Goal: Transaction & Acquisition: Book appointment/travel/reservation

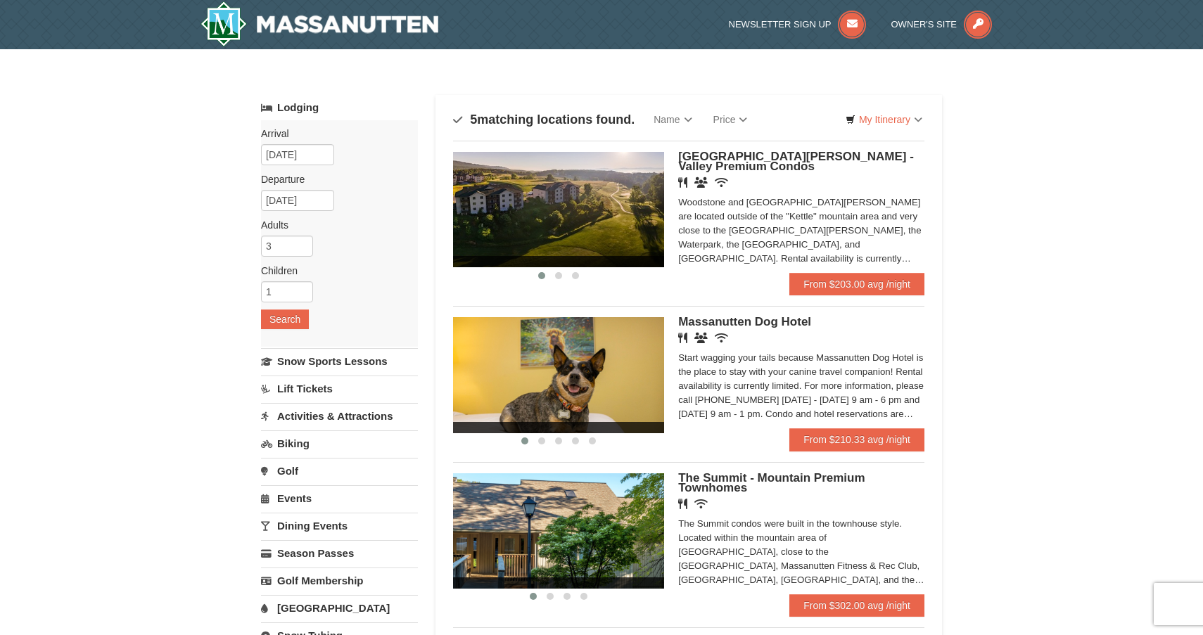
click at [785, 159] on span "[GEOGRAPHIC_DATA][PERSON_NAME] - Valley Premium Condos" at bounding box center [796, 161] width 236 height 23
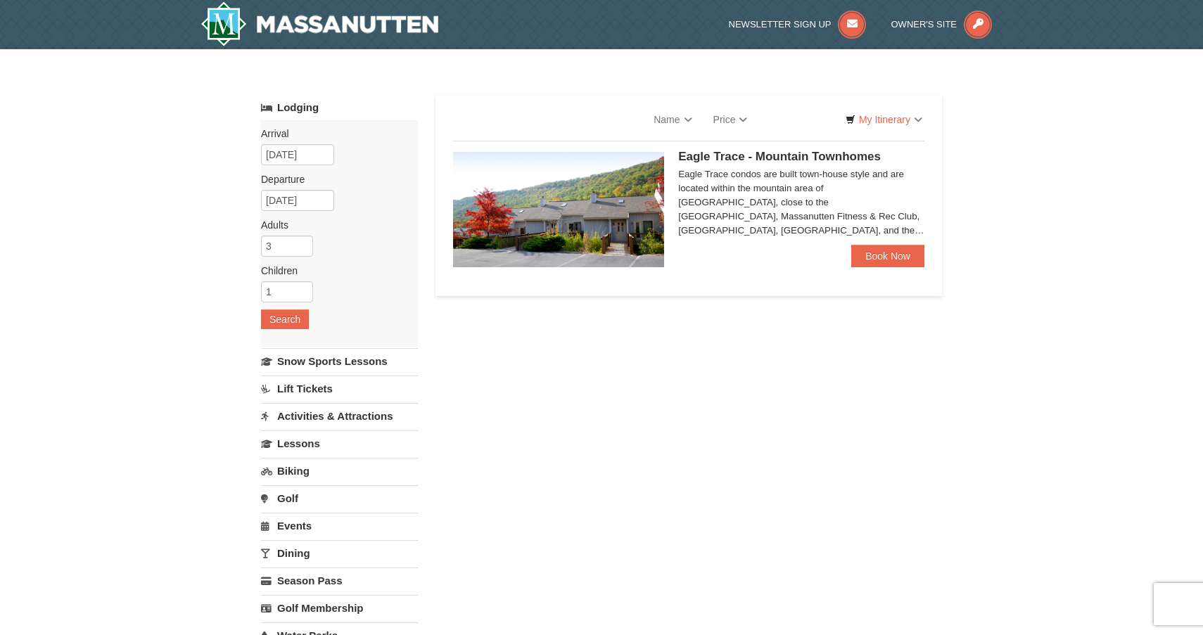
select select "10"
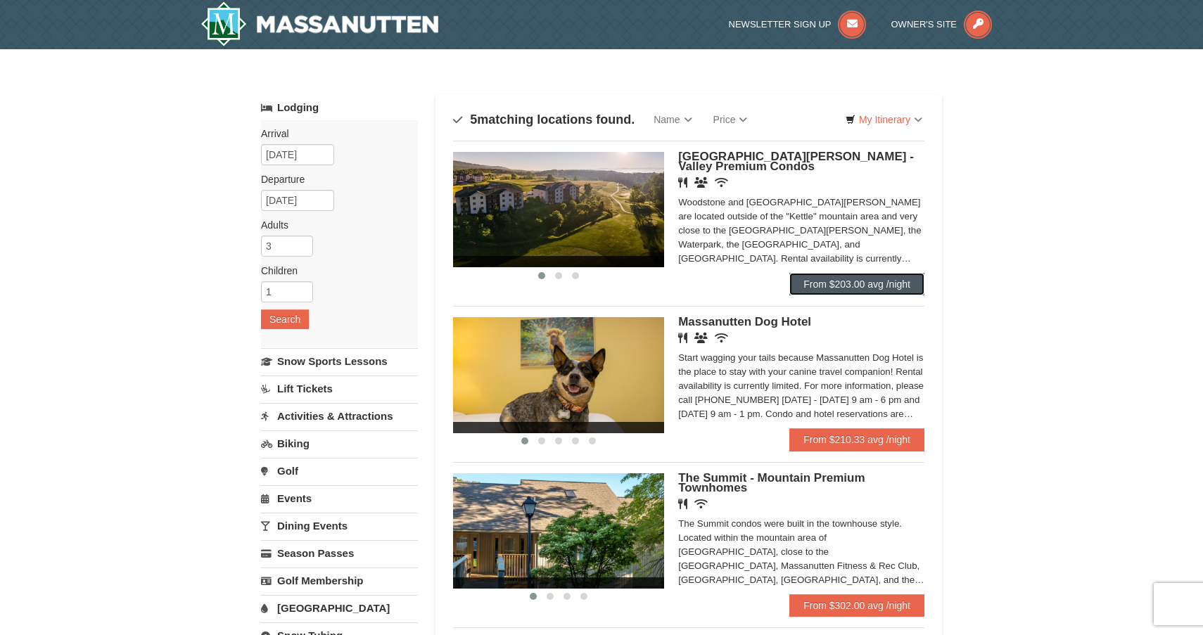
click at [857, 293] on link "From $203.00 avg /night" at bounding box center [856, 284] width 135 height 23
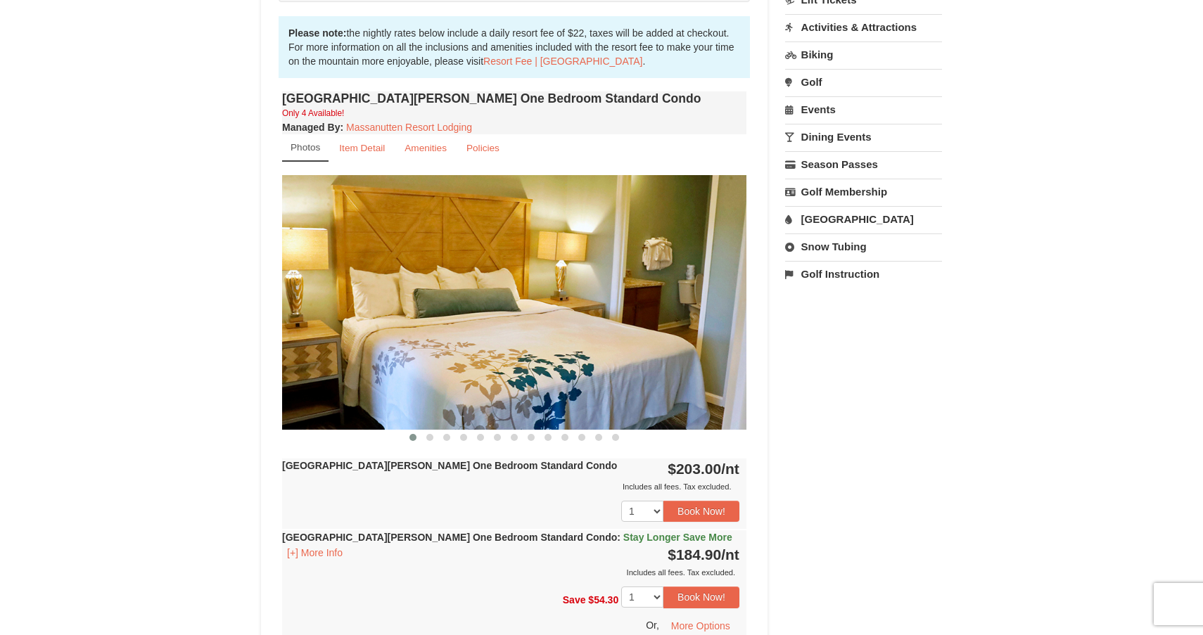
scroll to position [421, 0]
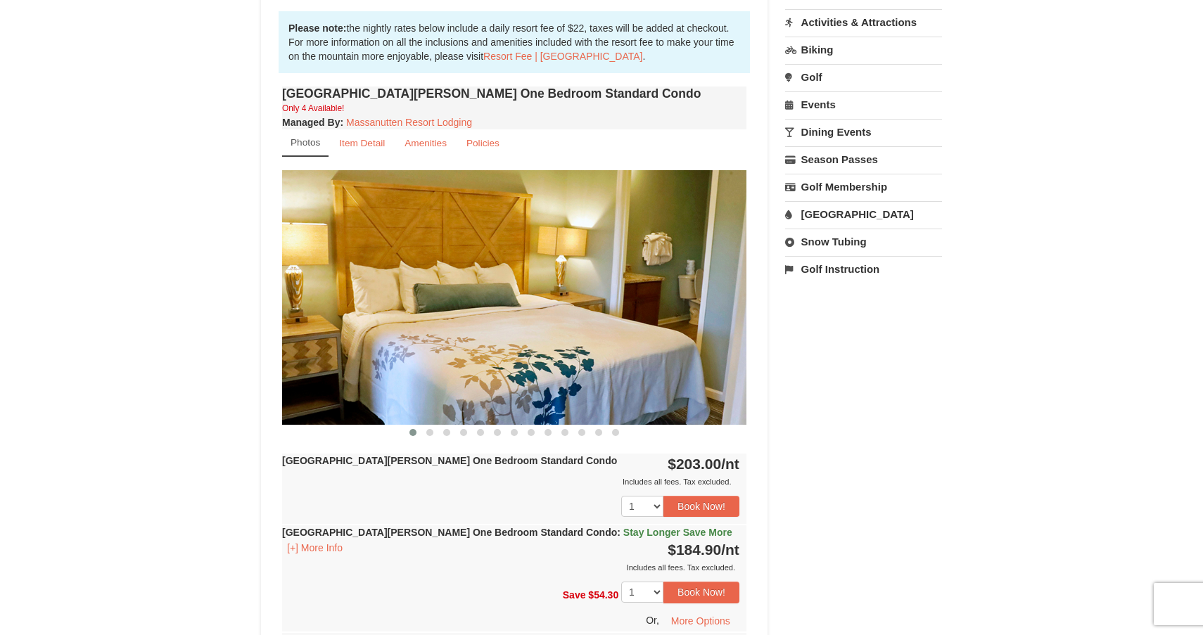
click at [729, 314] on img at bounding box center [514, 297] width 464 height 254
click at [430, 432] on span at bounding box center [429, 432] width 7 height 7
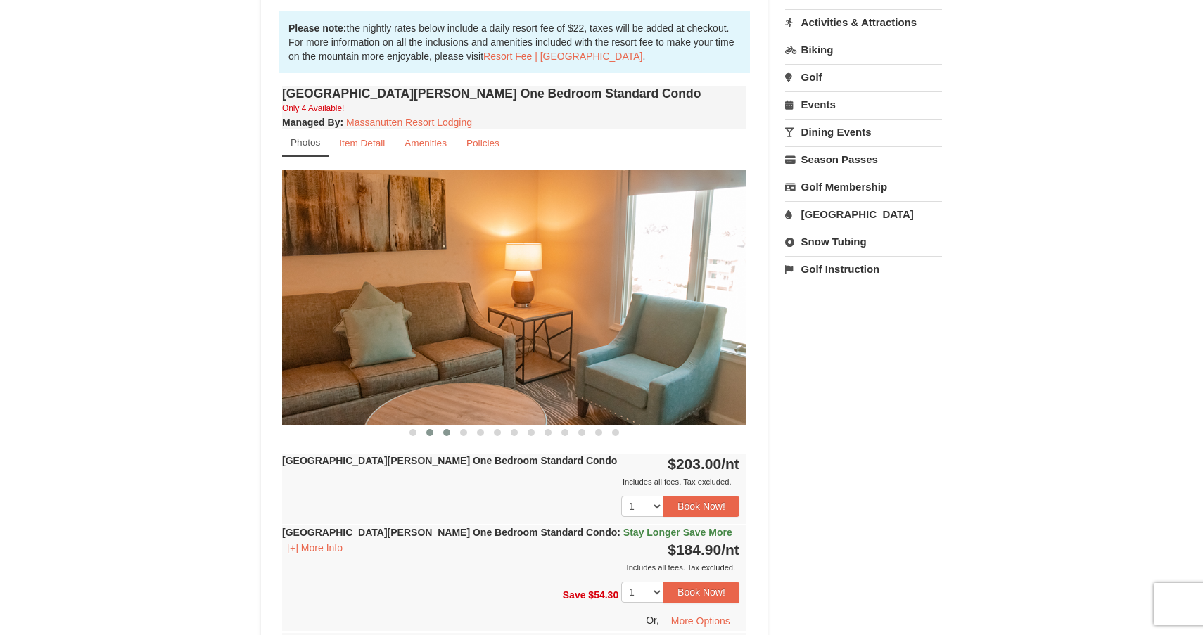
click at [443, 431] on span at bounding box center [446, 432] width 7 height 7
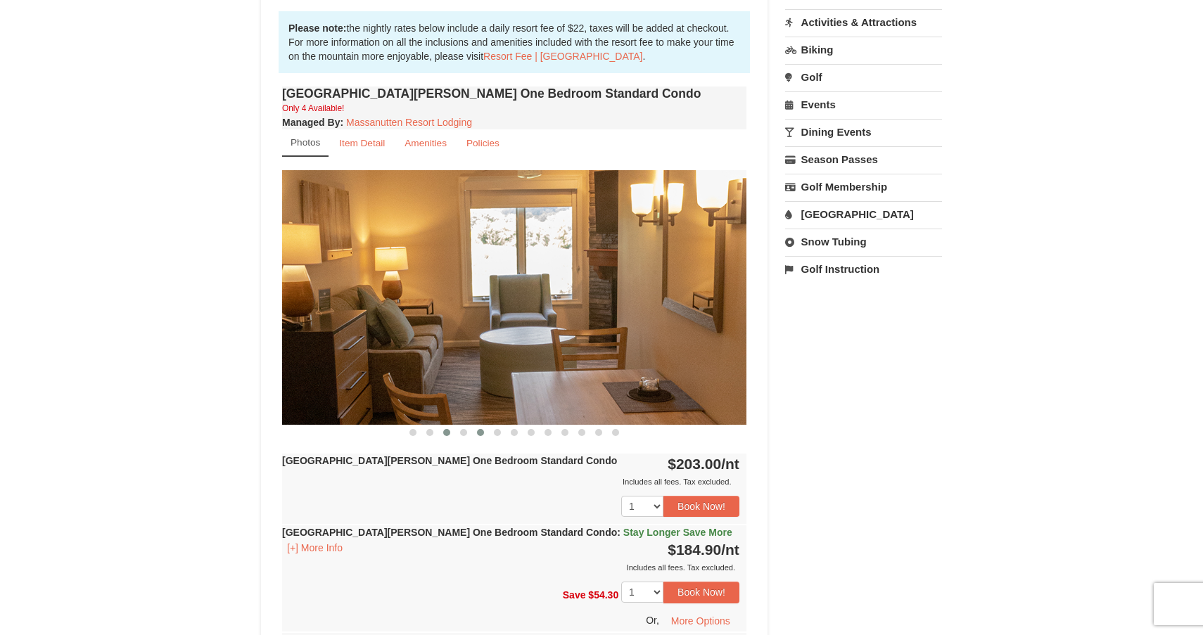
click at [480, 434] on span at bounding box center [480, 432] width 7 height 7
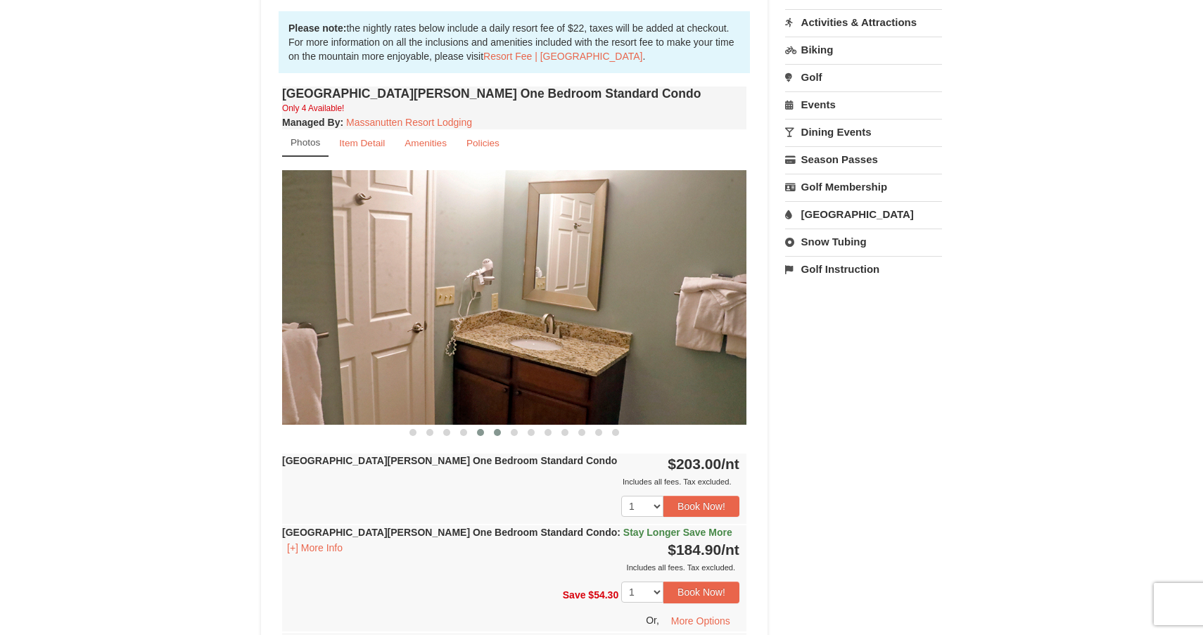
click at [497, 430] on span at bounding box center [497, 432] width 7 height 7
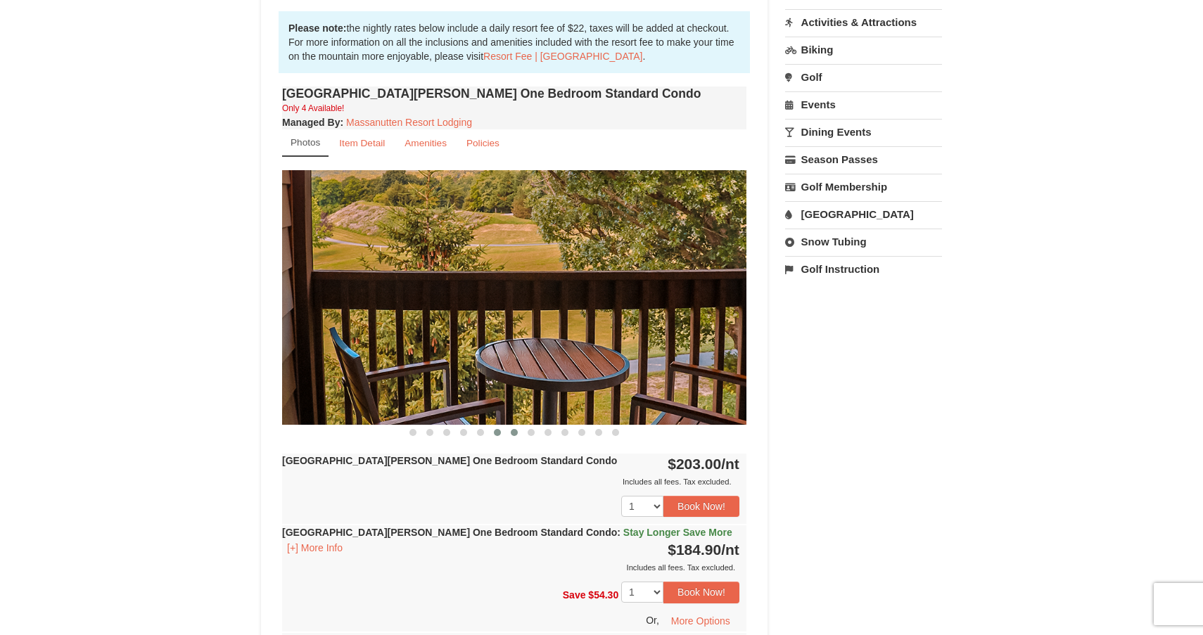
click at [518, 431] on button at bounding box center [514, 433] width 17 height 14
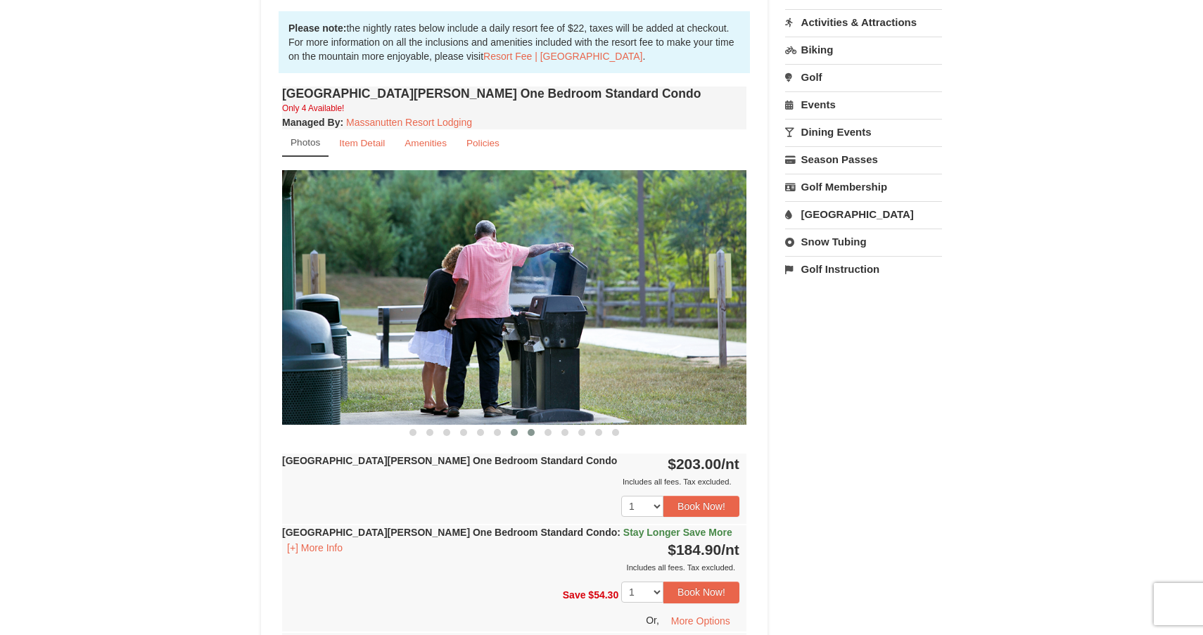
click at [534, 435] on button at bounding box center [531, 433] width 17 height 14
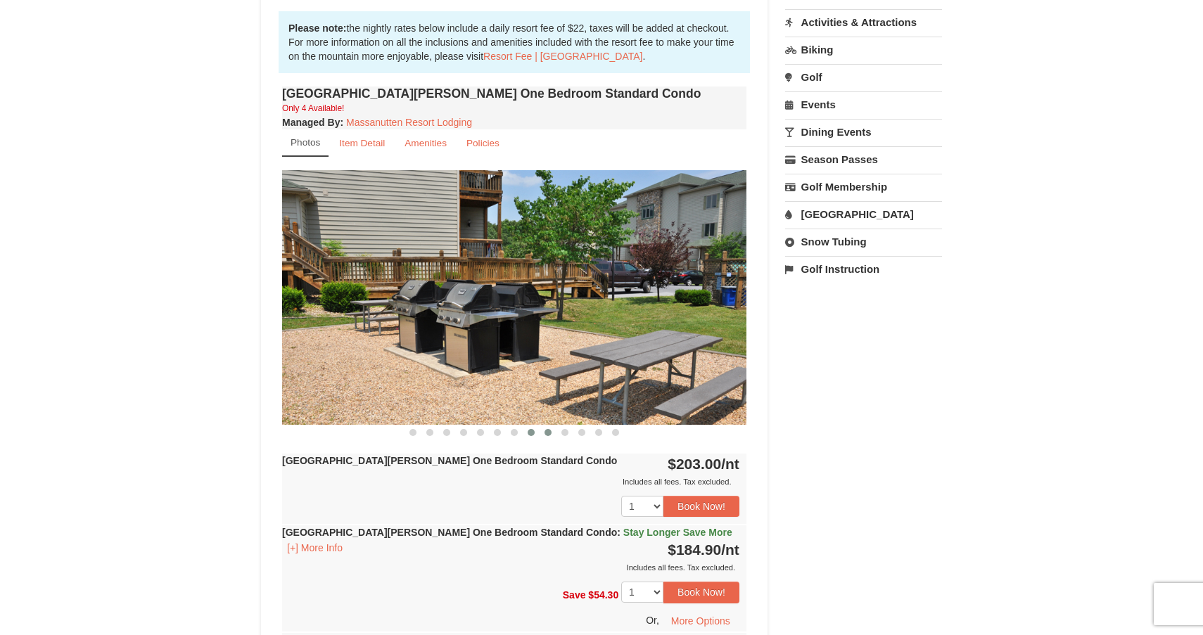
click at [549, 434] on span at bounding box center [547, 432] width 7 height 7
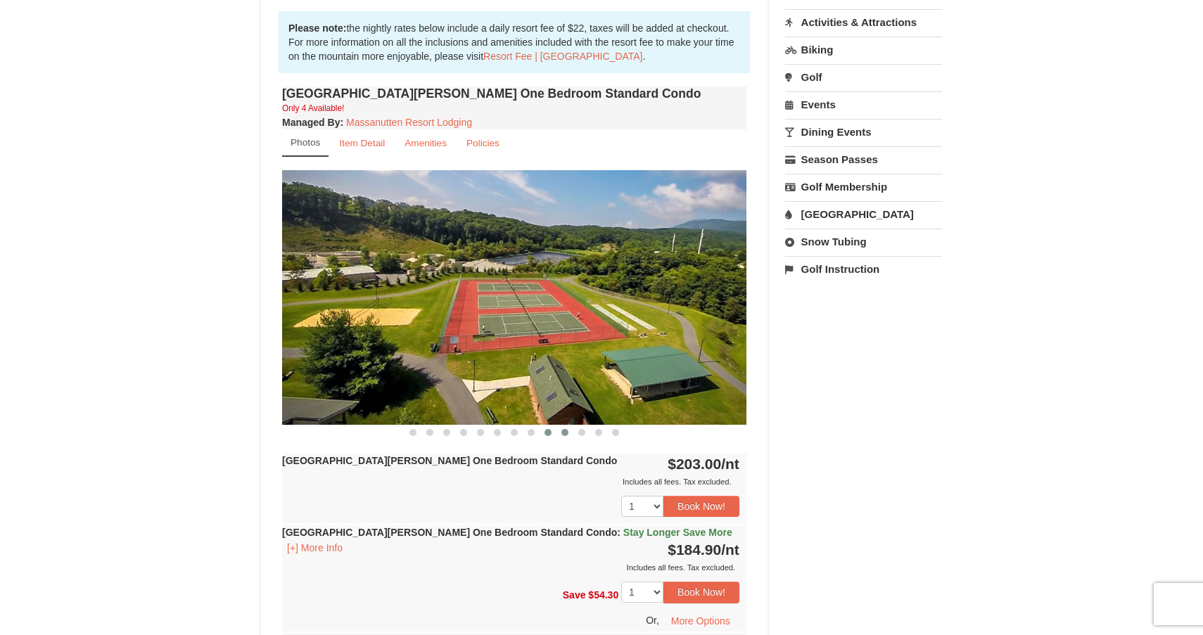
click at [567, 433] on span at bounding box center [564, 432] width 7 height 7
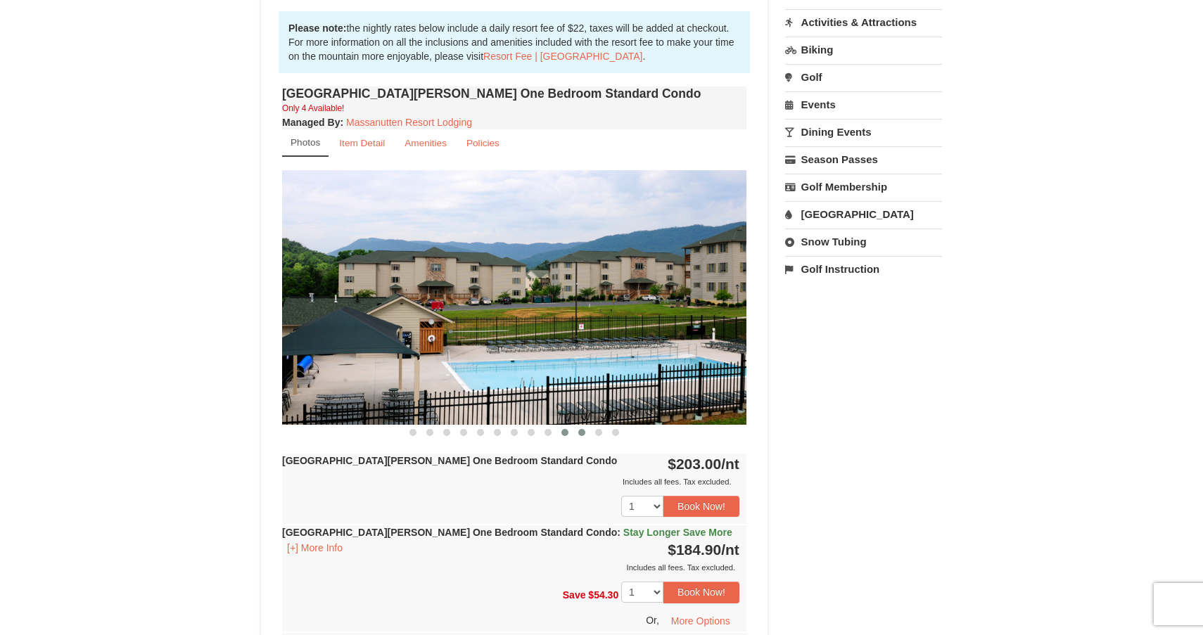
click at [581, 433] on span at bounding box center [581, 432] width 7 height 7
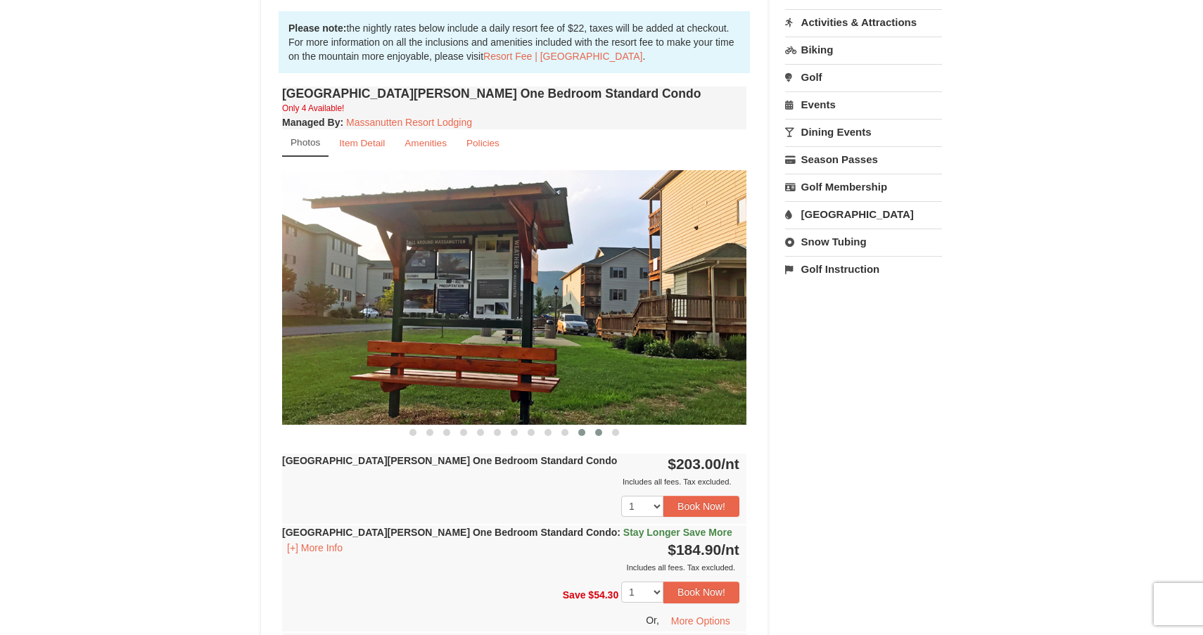
click at [595, 433] on span at bounding box center [598, 432] width 7 height 7
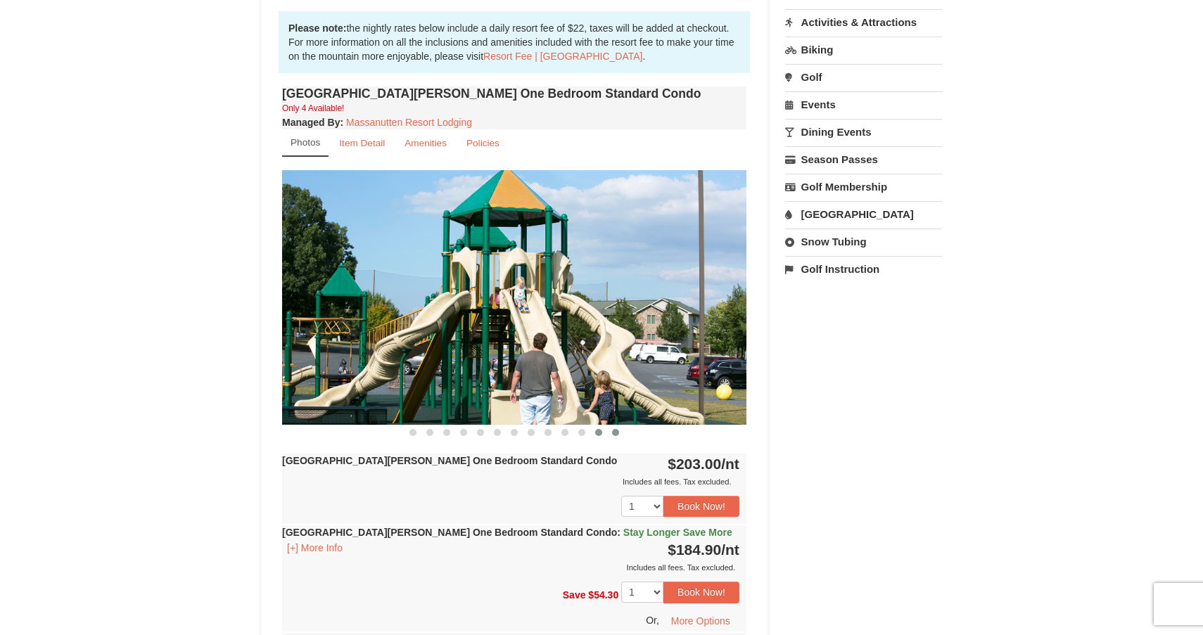
click at [618, 432] on span at bounding box center [615, 432] width 7 height 7
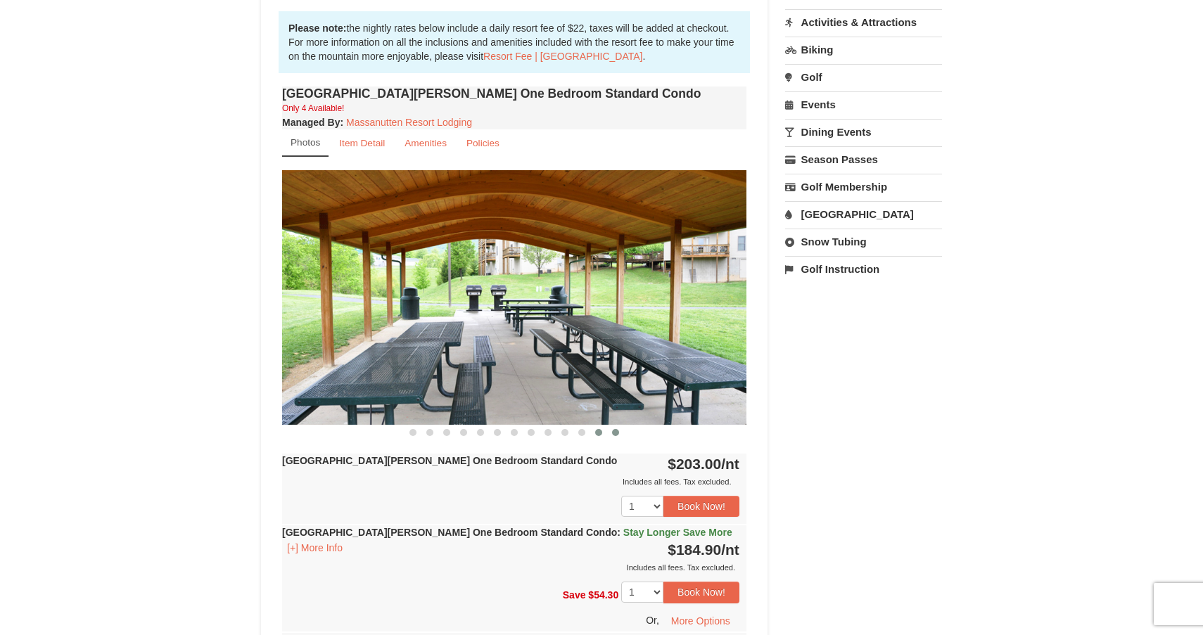
click at [600, 436] on button at bounding box center [598, 433] width 17 height 14
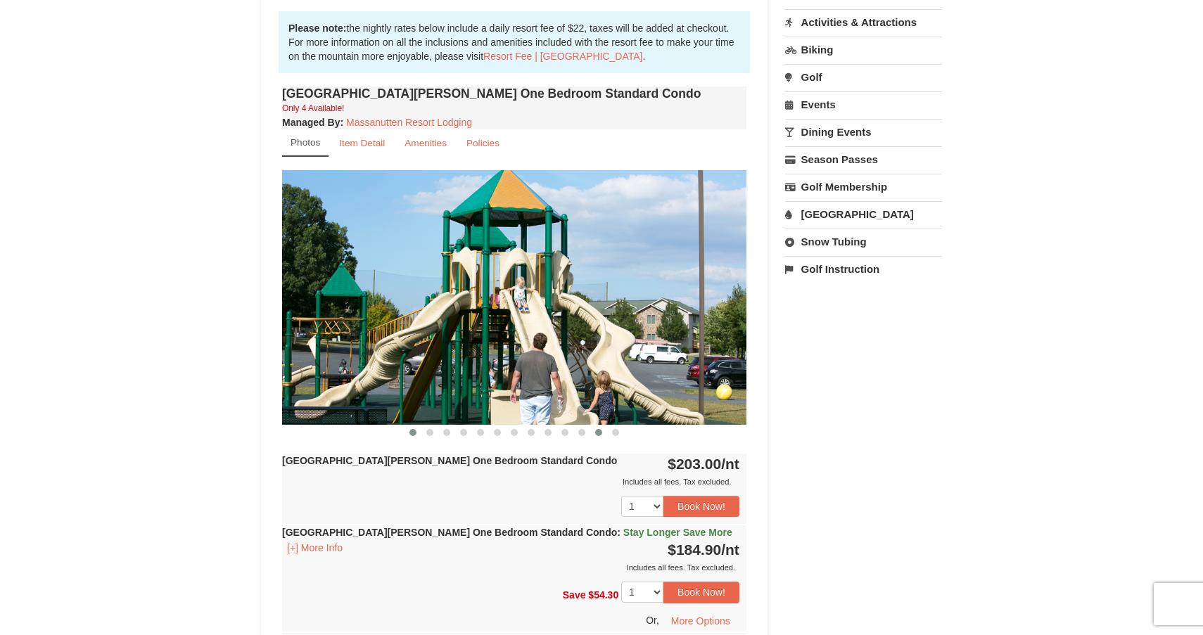
click at [415, 436] on button at bounding box center [412, 433] width 17 height 14
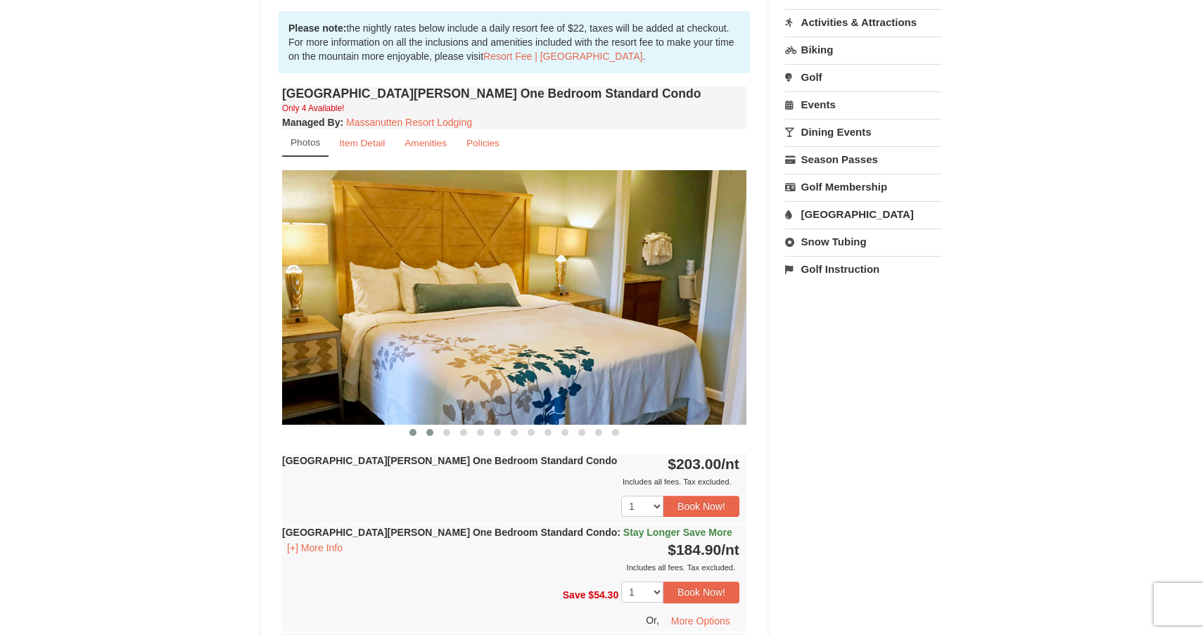
click at [428, 435] on button at bounding box center [429, 433] width 17 height 14
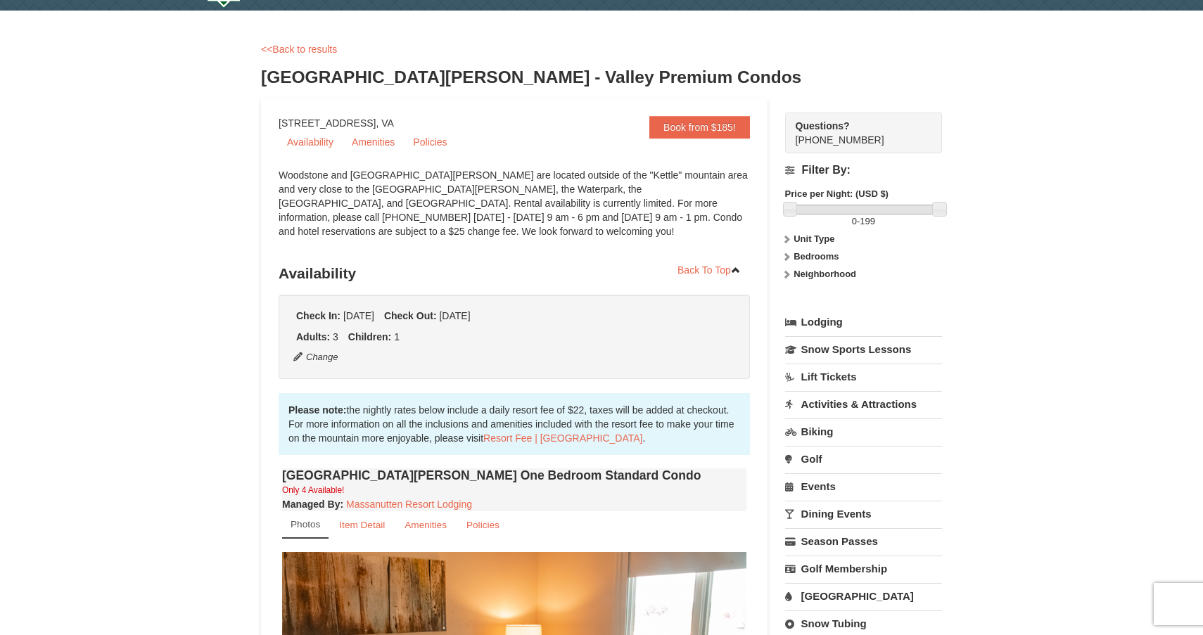
scroll to position [30, 0]
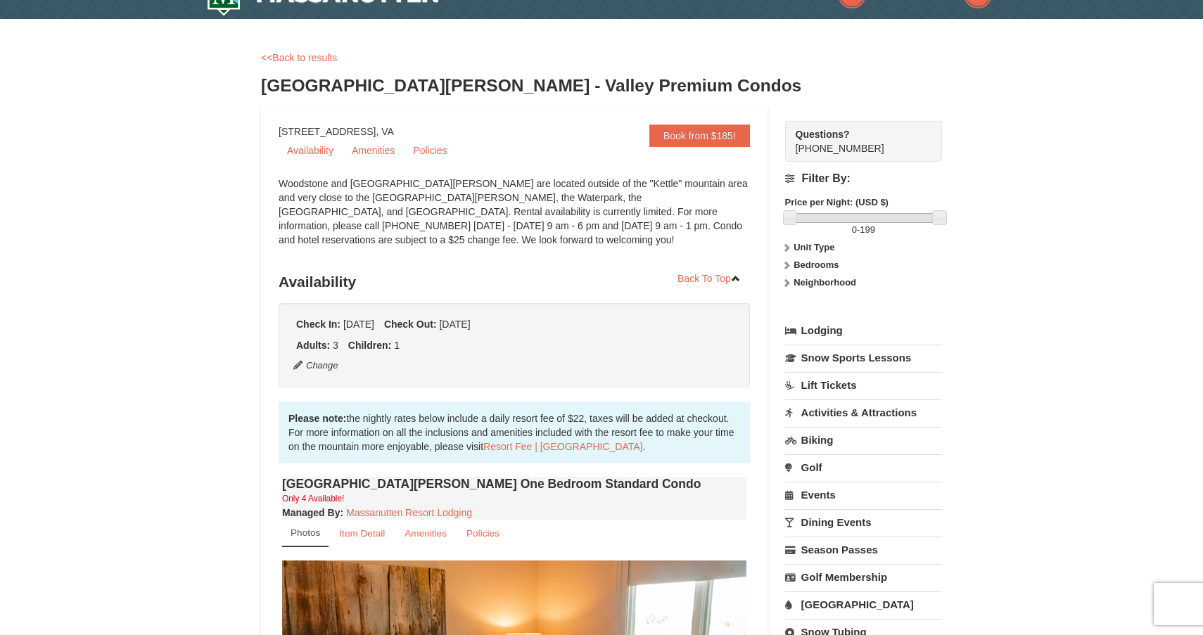
click at [814, 266] on strong "Bedrooms" at bounding box center [815, 265] width 45 height 11
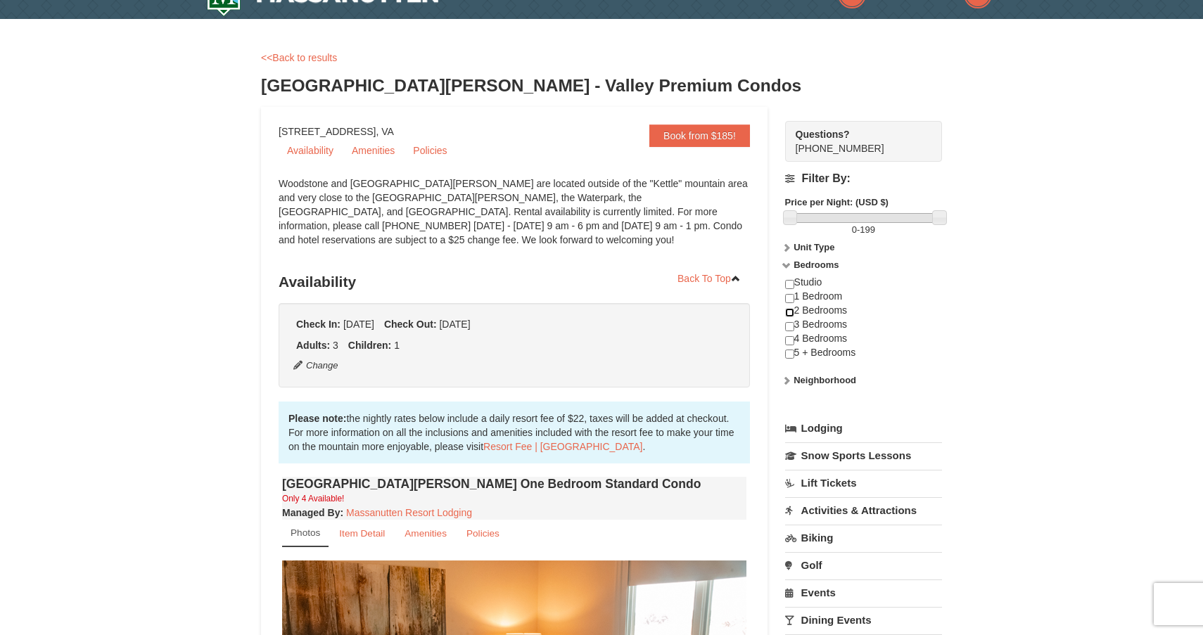
click at [792, 316] on input "checkbox" at bounding box center [789, 312] width 9 height 9
checkbox input "true"
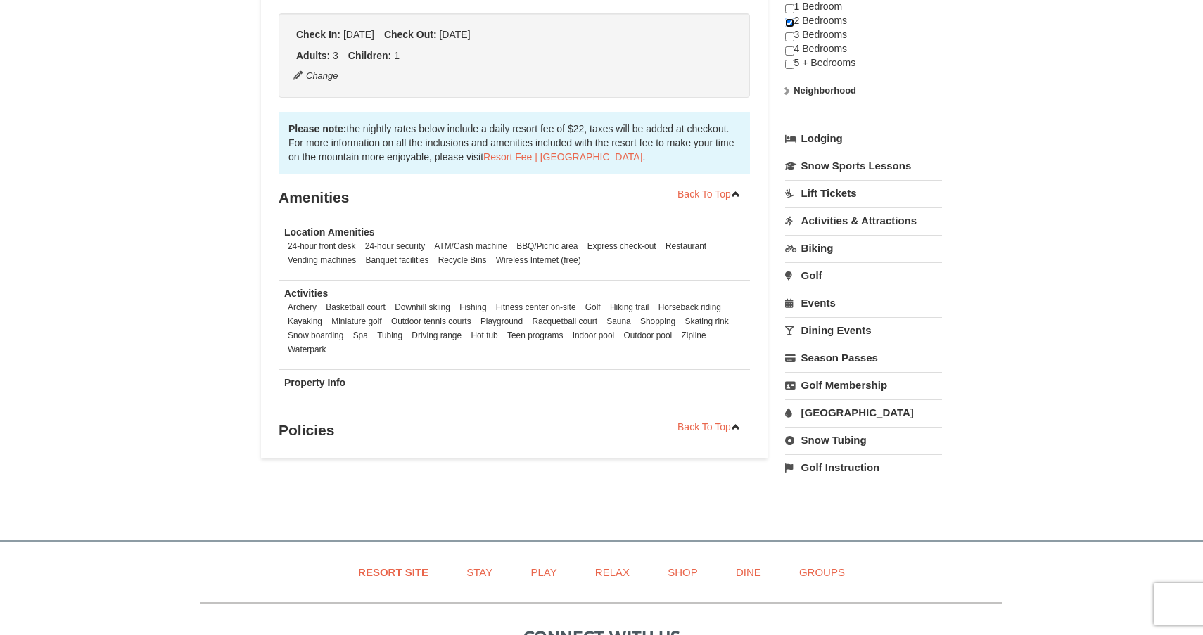
scroll to position [0, 0]
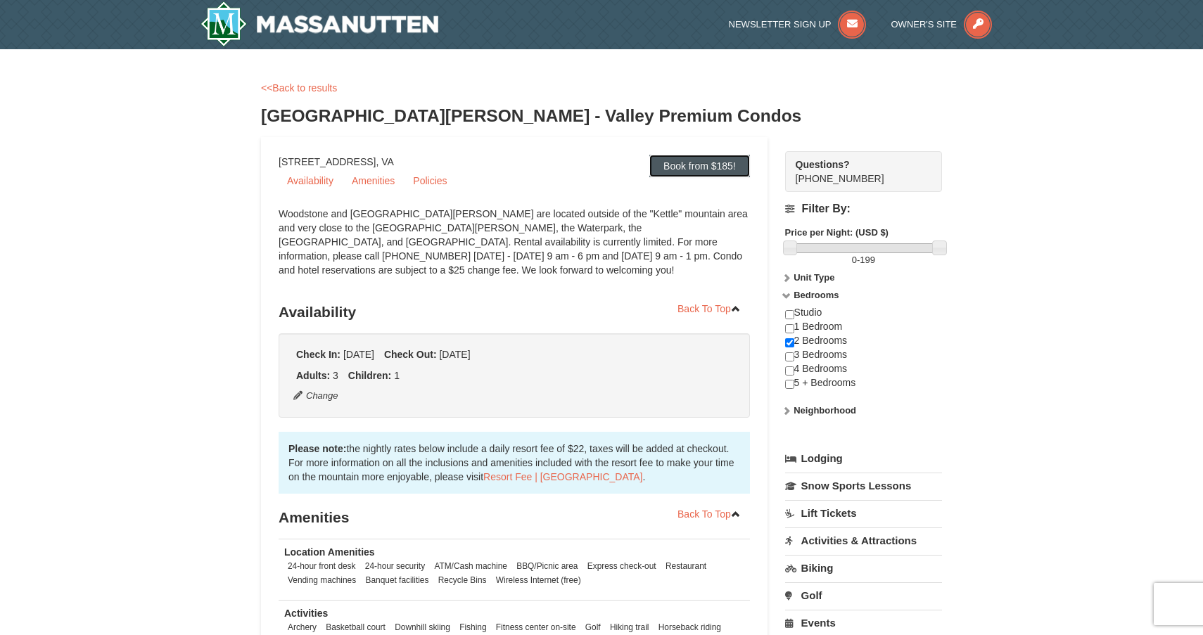
click at [684, 166] on link "Book from $185!" at bounding box center [699, 166] width 101 height 23
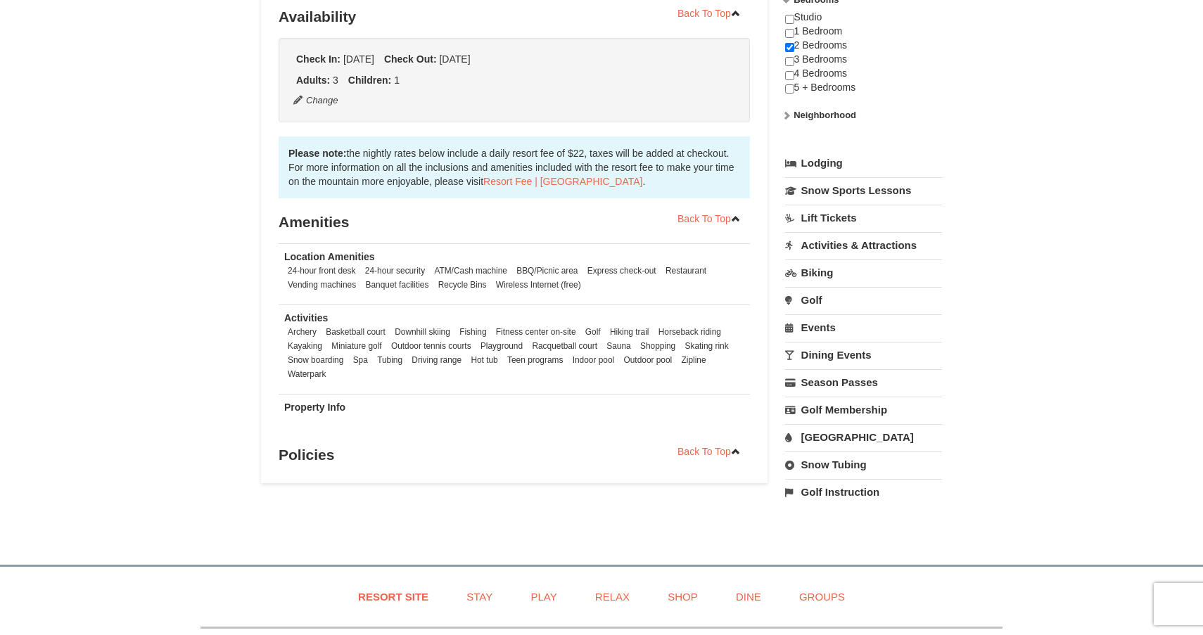
scroll to position [298, 0]
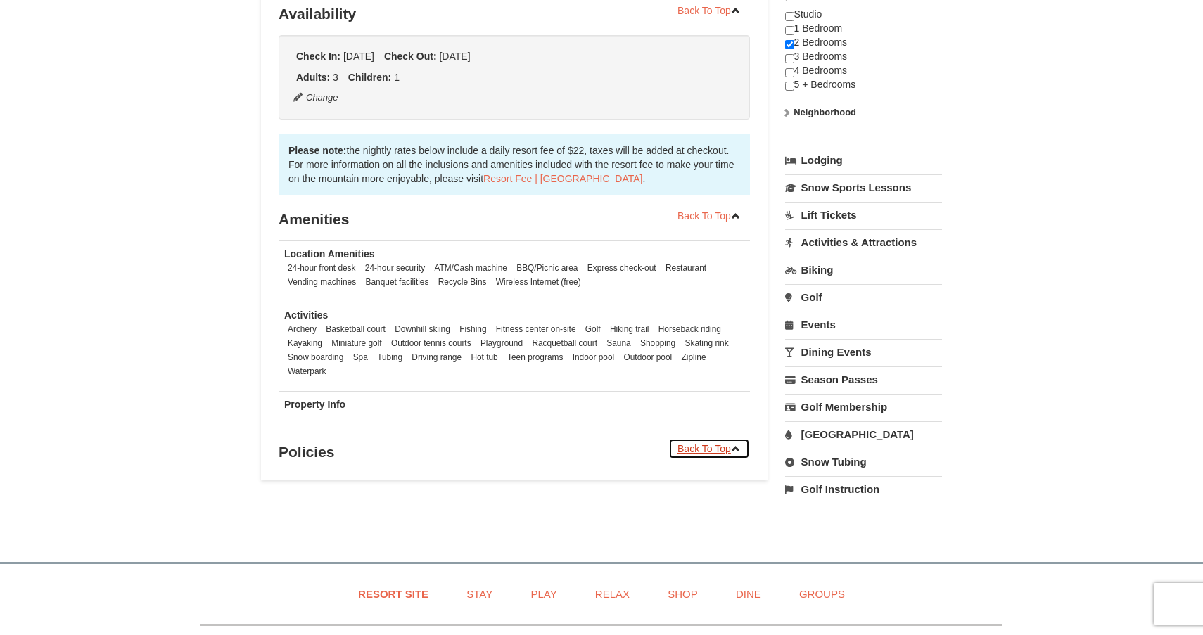
click at [712, 440] on link "Back To Top" at bounding box center [709, 448] width 82 height 21
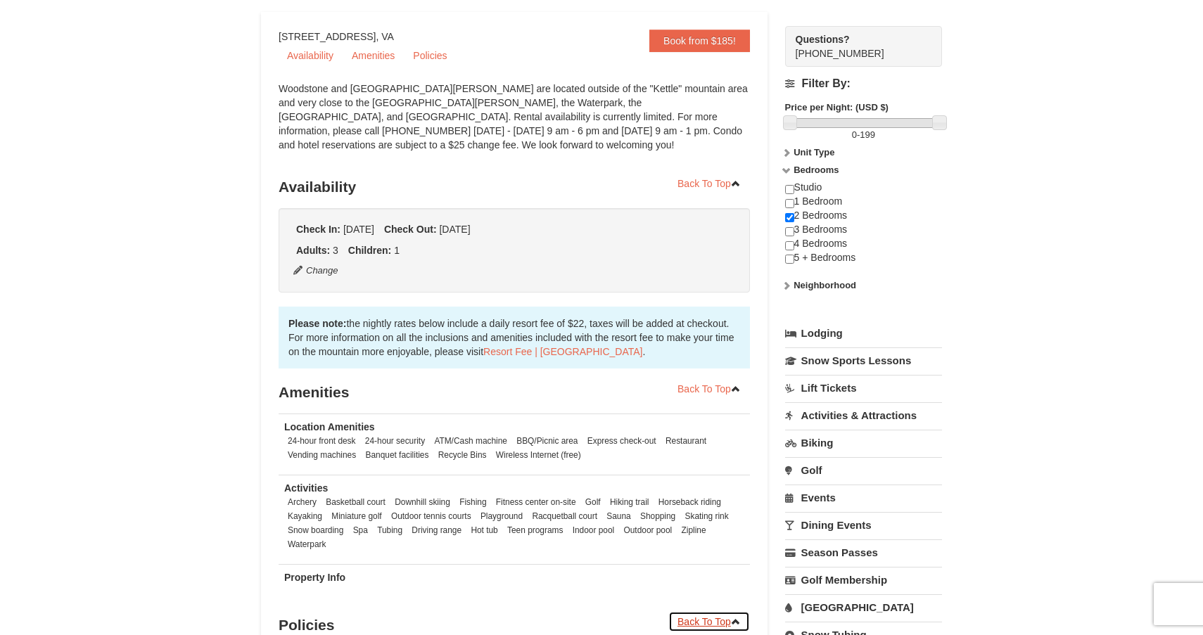
scroll to position [81, 0]
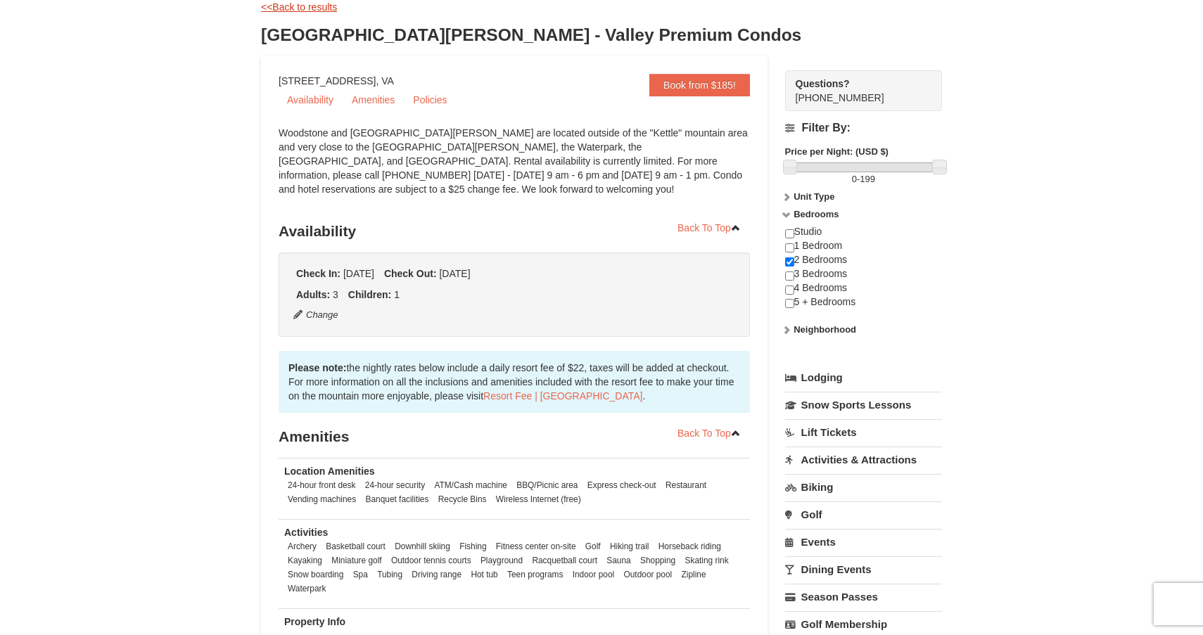
click at [317, 6] on link "<<Back to results" at bounding box center [299, 6] width 76 height 11
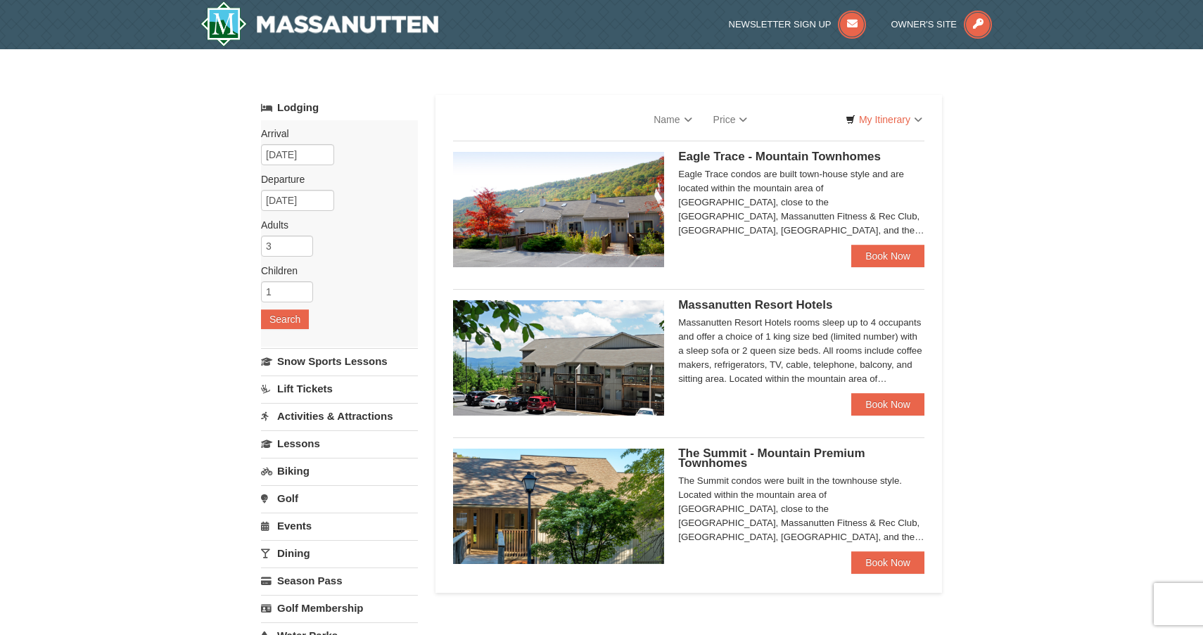
select select "10"
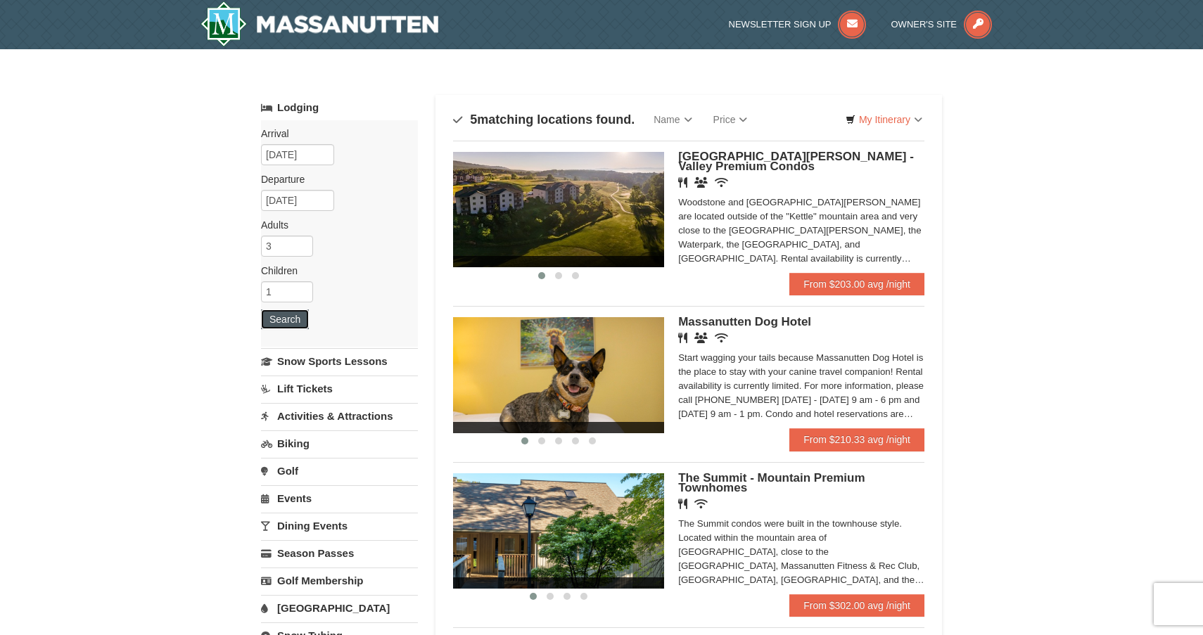
click at [288, 319] on button "Search" at bounding box center [285, 319] width 48 height 20
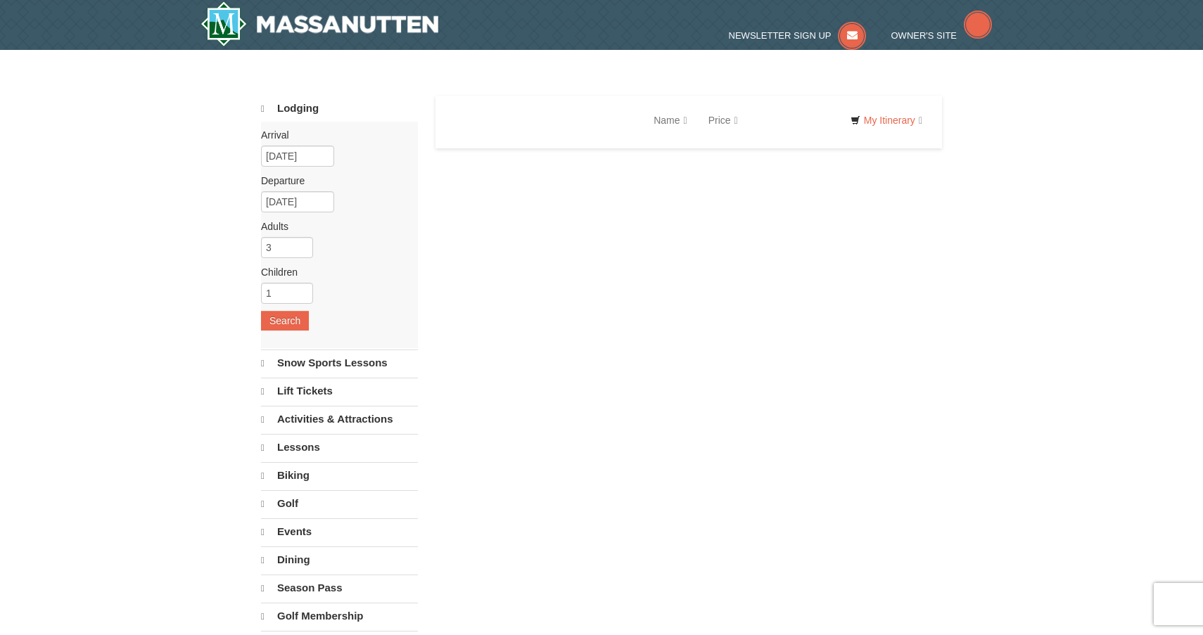
select select "10"
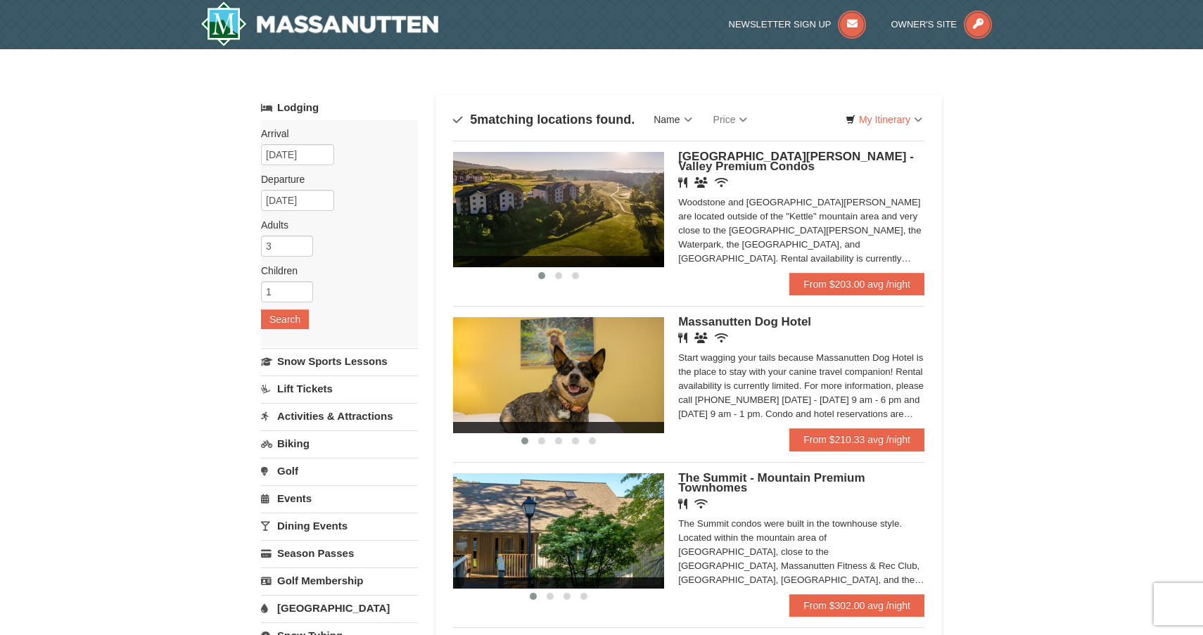
click at [689, 127] on link "Name" at bounding box center [672, 119] width 59 height 28
click at [734, 117] on link "Price" at bounding box center [731, 119] width 56 height 28
click at [886, 117] on link "My Itinerary" at bounding box center [883, 119] width 95 height 21
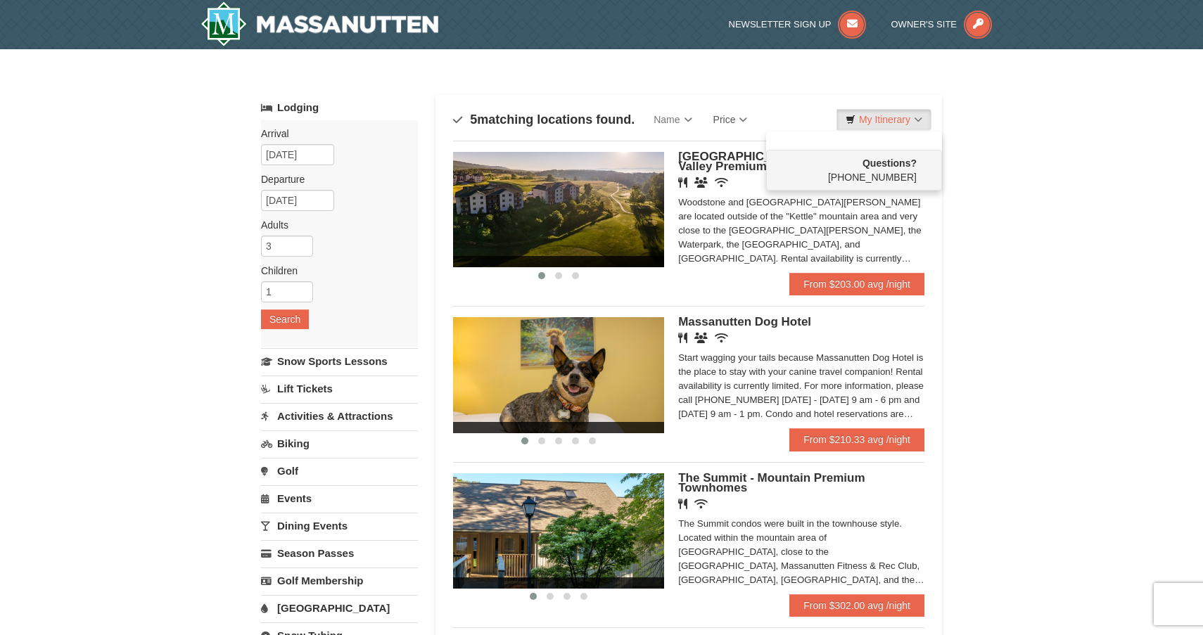
click at [1011, 135] on div "× Categories Map List Filter My Itinerary Questions? 1-540-289-9441 Lodging Arr…" at bounding box center [601, 513] width 1203 height 928
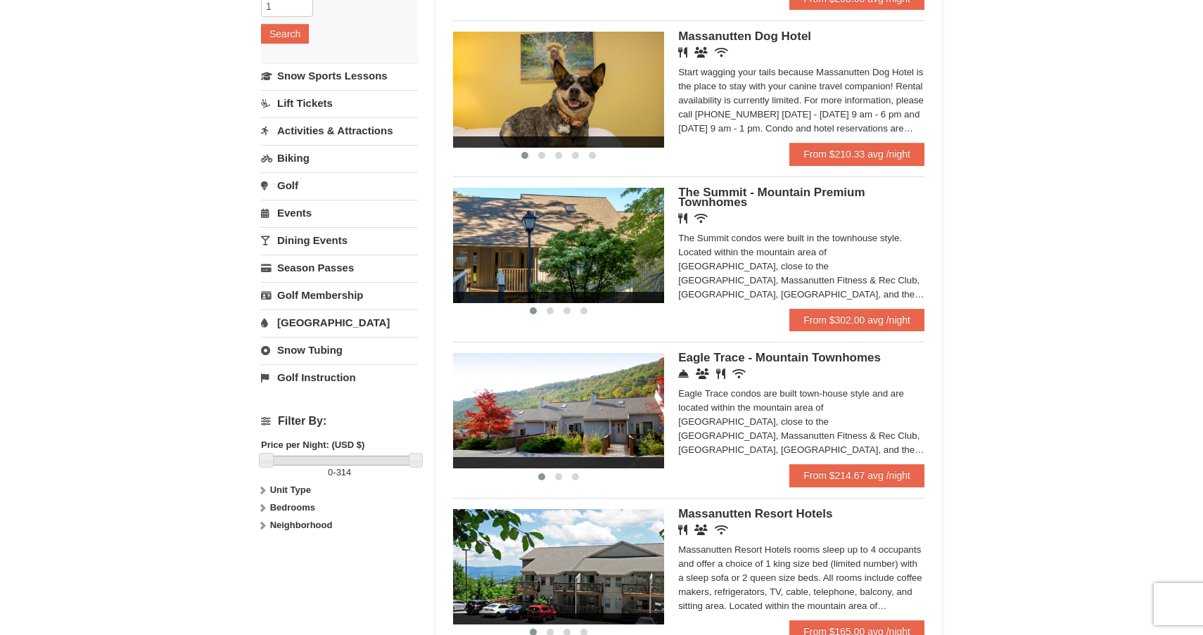
scroll to position [290, 0]
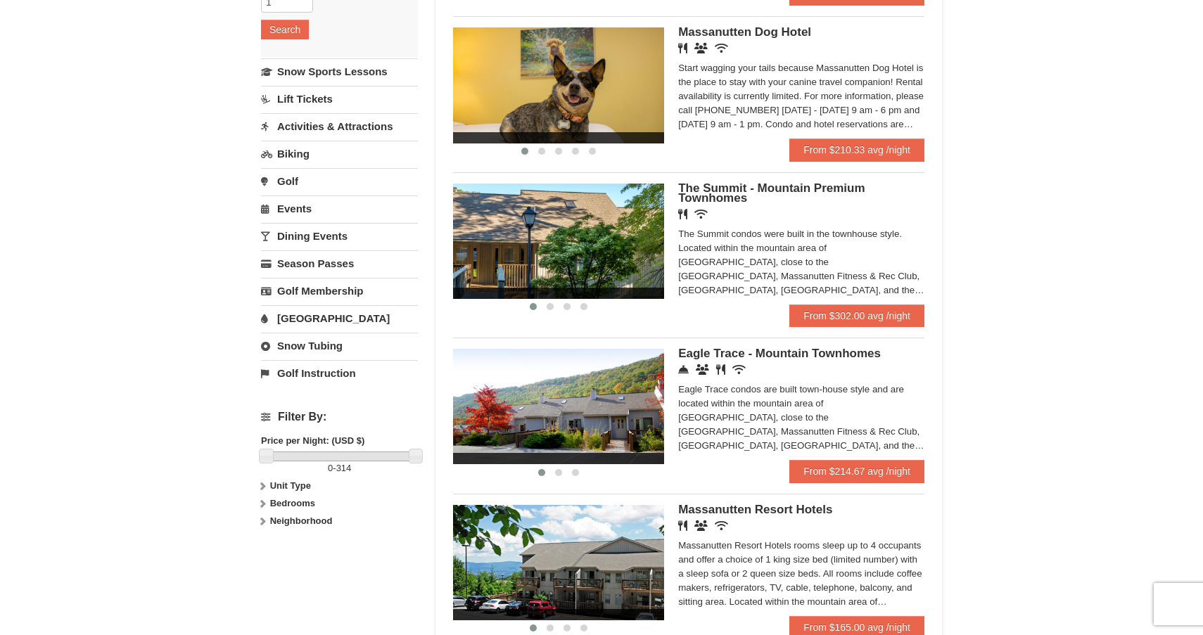
click at [742, 360] on span "Eagle Trace - Mountain Townhomes" at bounding box center [779, 353] width 203 height 13
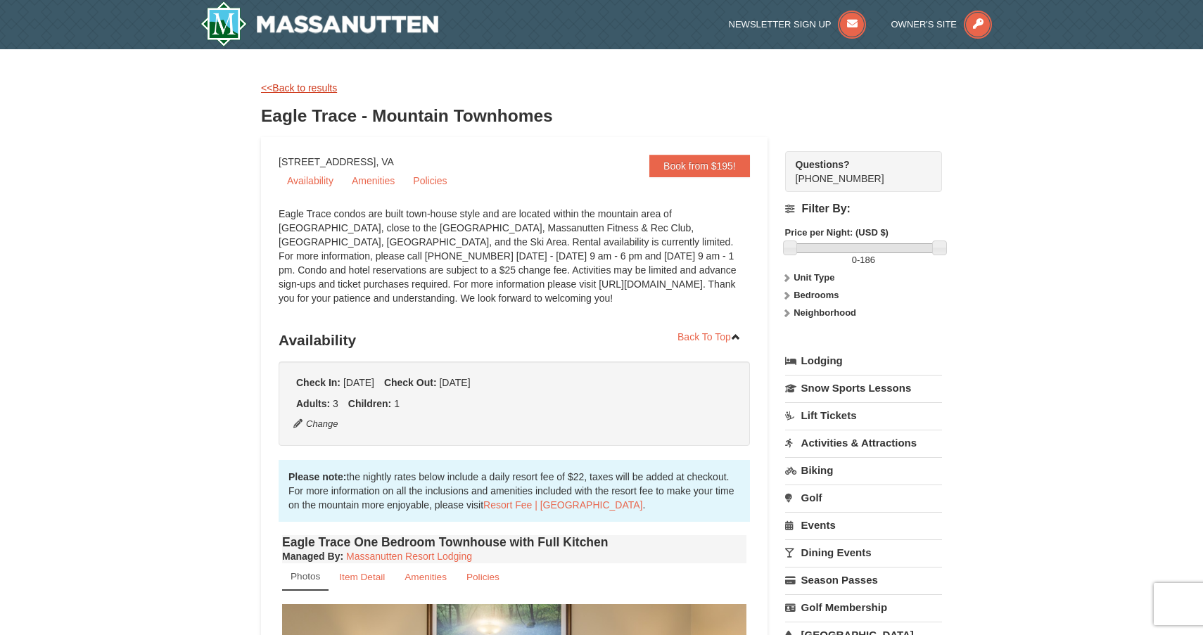
click at [331, 89] on link "<<Back to results" at bounding box center [299, 87] width 76 height 11
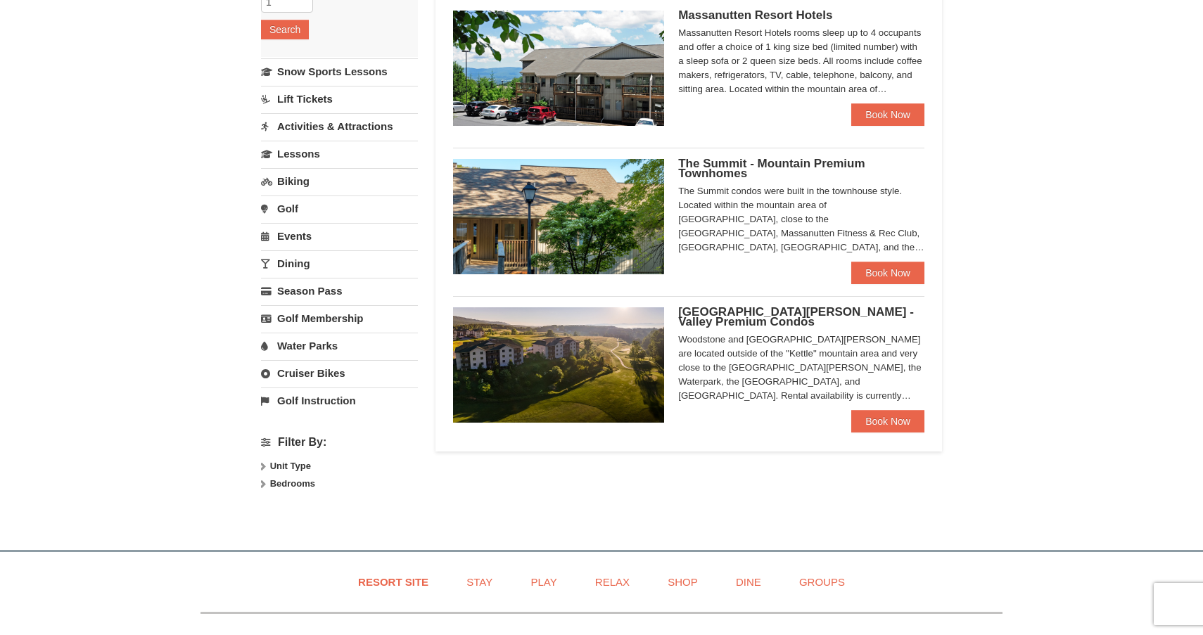
select select "10"
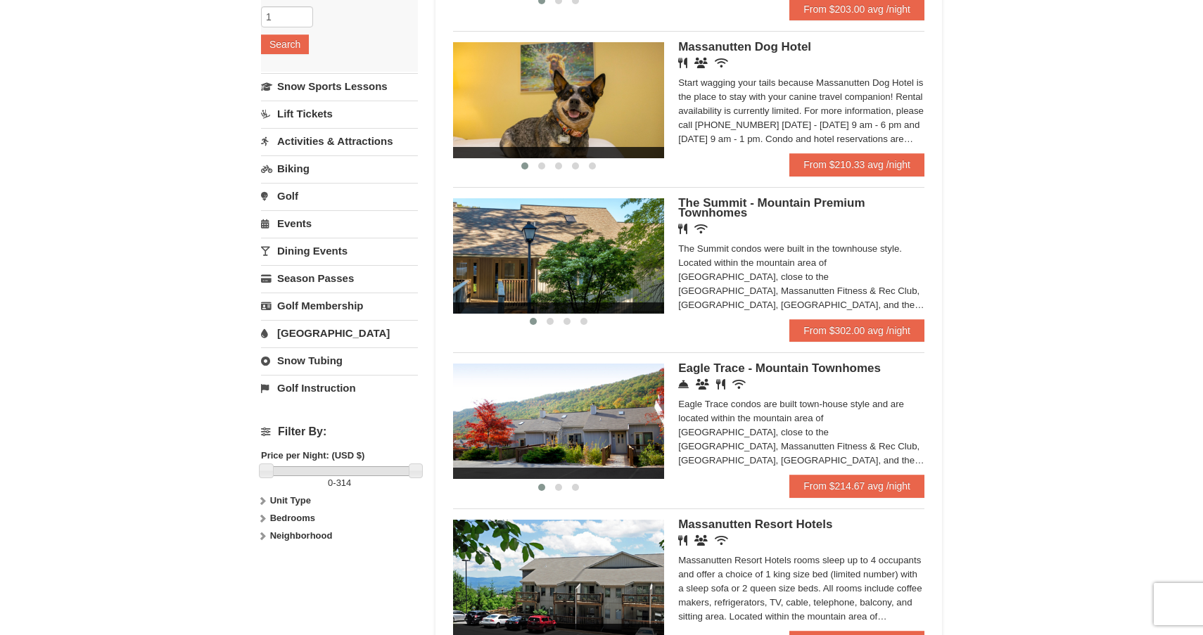
scroll to position [274, 0]
click at [300, 520] on strong "Bedrooms" at bounding box center [292, 518] width 45 height 11
click at [271, 569] on div "Studio 1 Bedroom 2 Bedrooms 3 Bedrooms 4 Bedrooms 5 + Bedrooms" at bounding box center [339, 579] width 157 height 98
click at [267, 567] on input "checkbox" at bounding box center [265, 566] width 9 height 9
checkbox input "true"
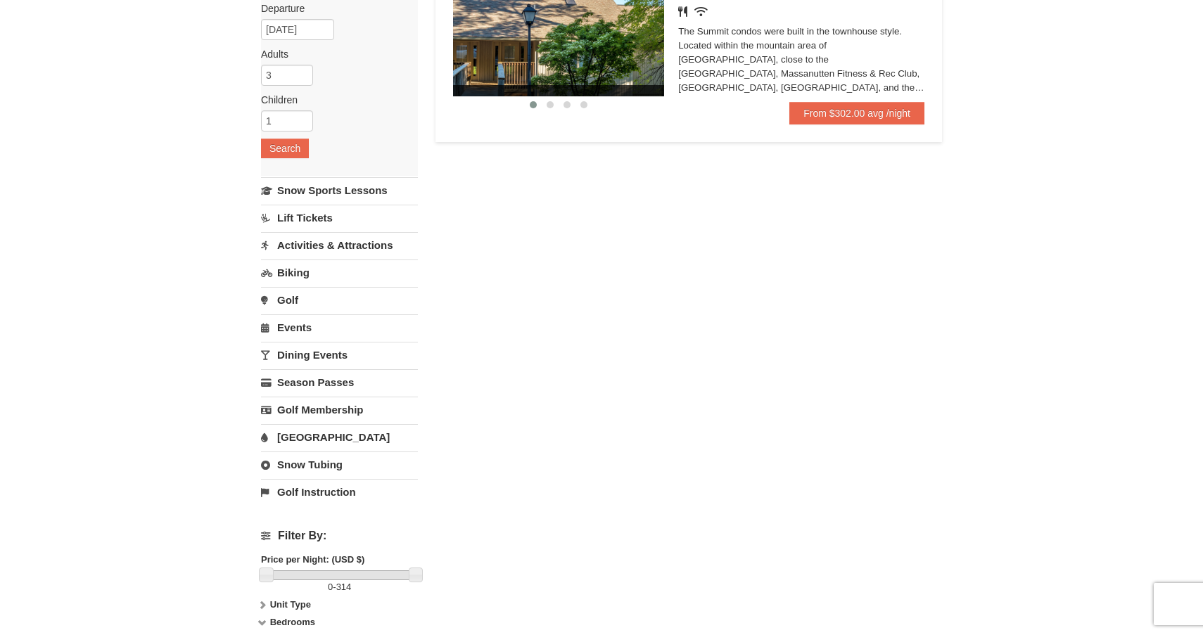
scroll to position [0, 0]
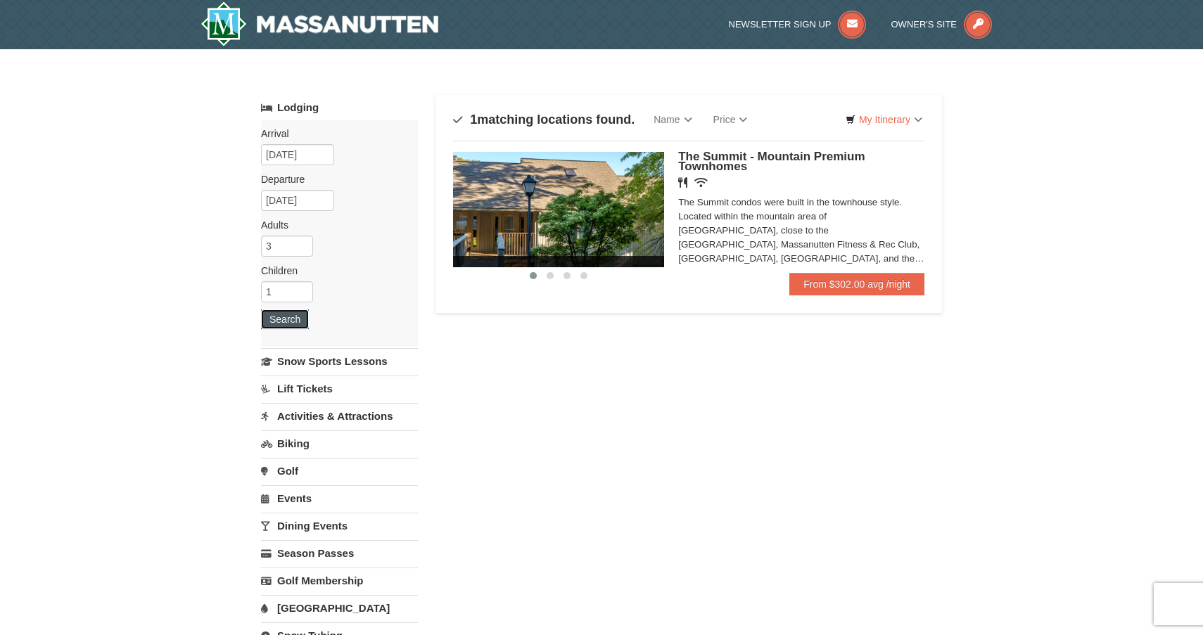
click at [289, 322] on button "Search" at bounding box center [285, 319] width 48 height 20
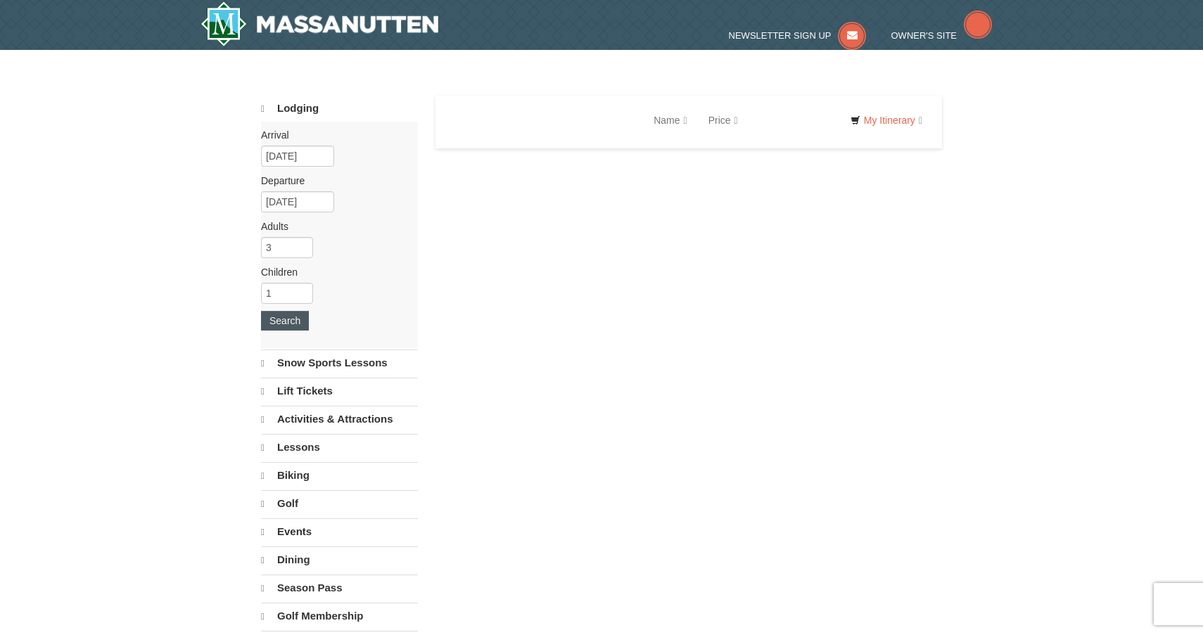
select select "10"
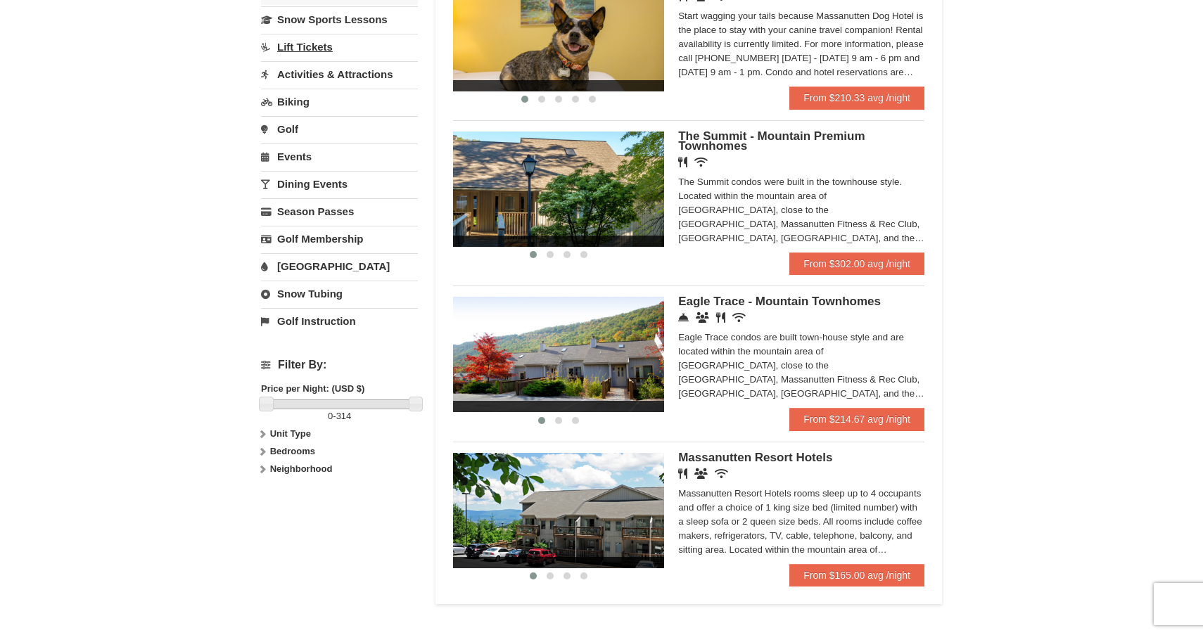
scroll to position [345, 0]
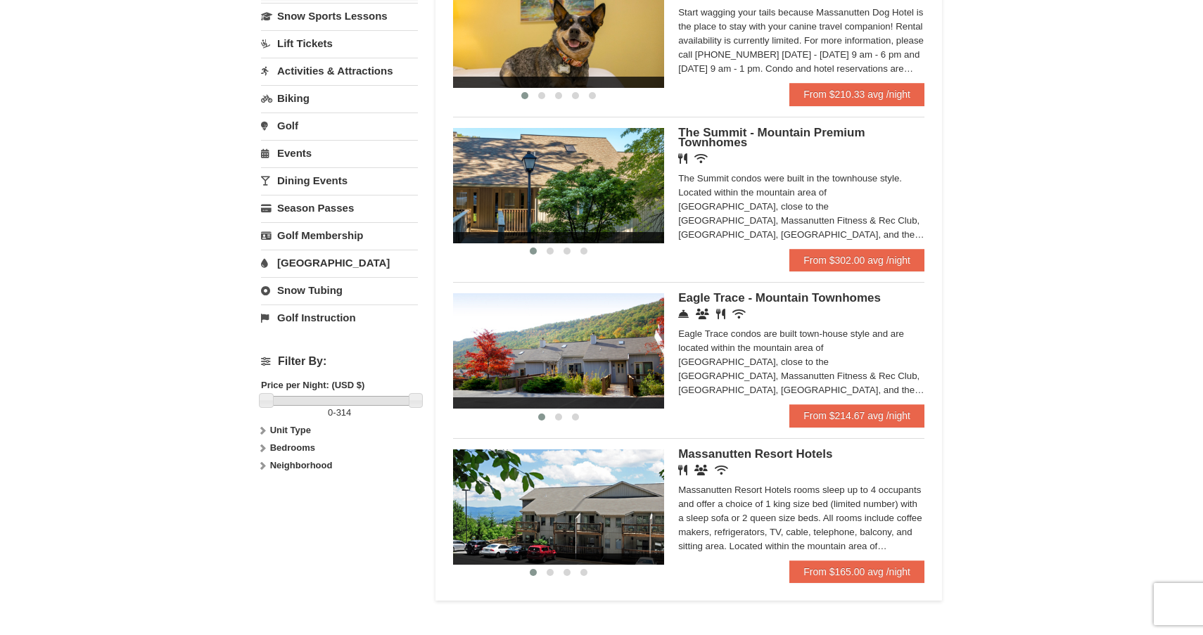
click at [299, 449] on strong "Bedrooms" at bounding box center [292, 447] width 45 height 11
click at [266, 493] on input "checkbox" at bounding box center [265, 495] width 9 height 9
checkbox input "true"
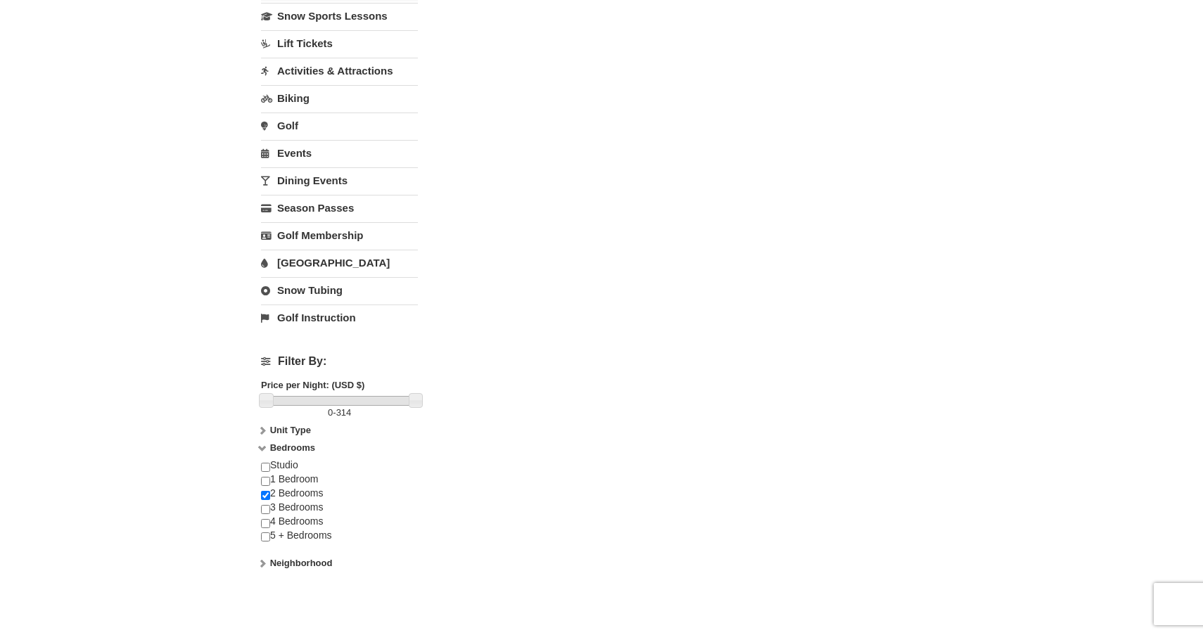
click at [288, 431] on strong "Unit Type" at bounding box center [290, 430] width 41 height 11
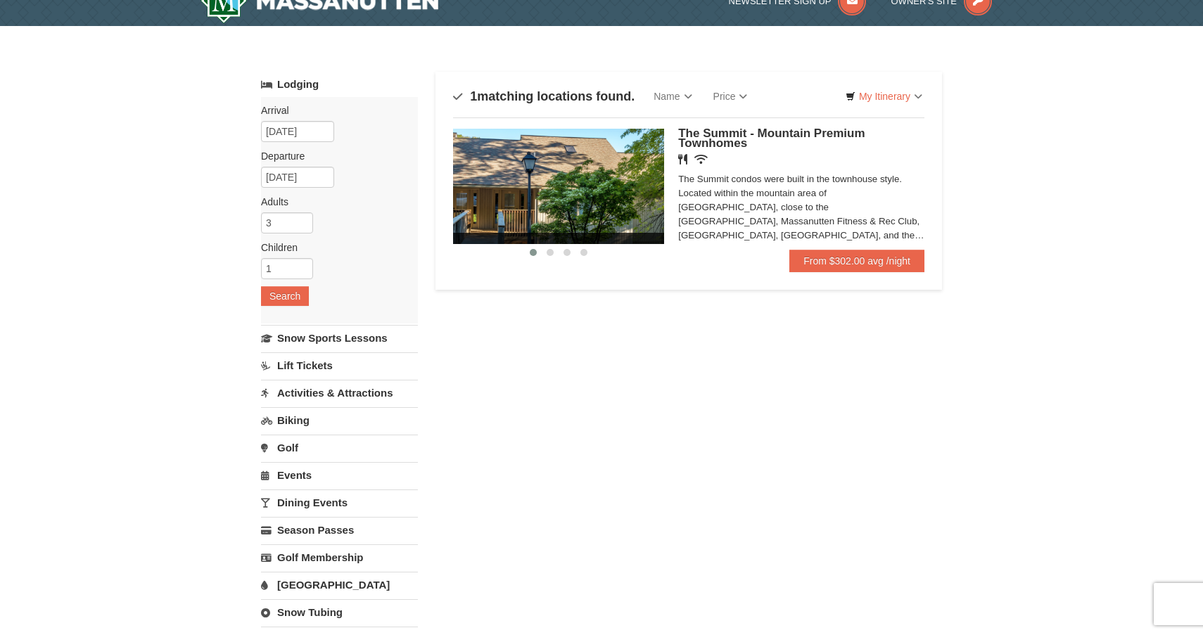
scroll to position [0, 0]
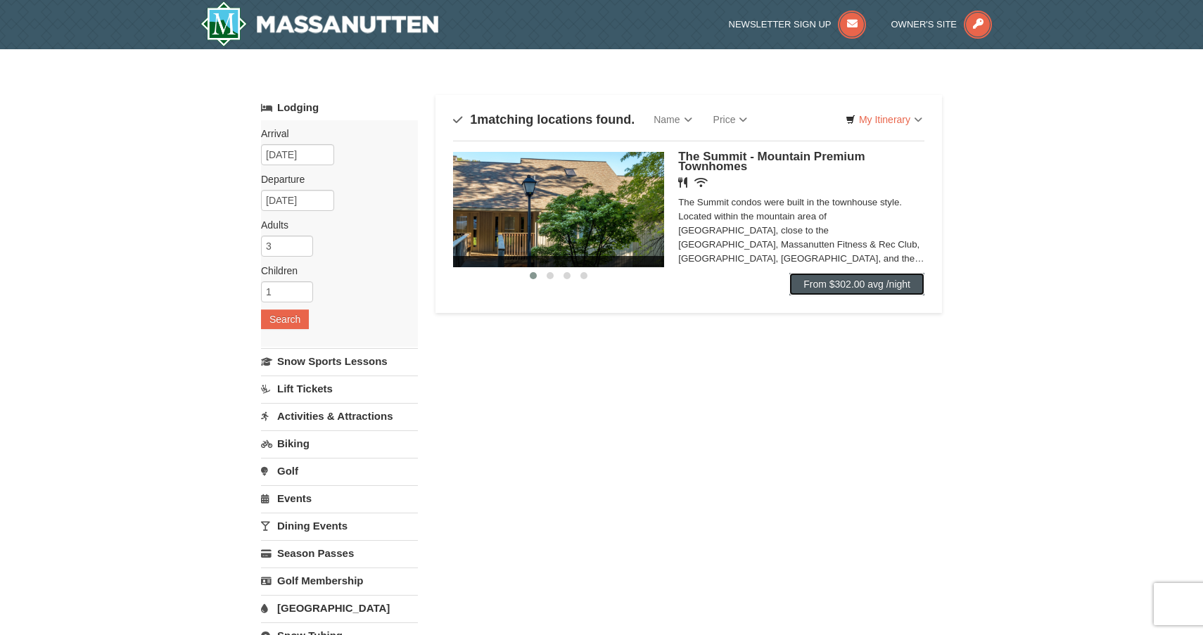
click at [812, 286] on link "From $302.00 avg /night" at bounding box center [856, 284] width 135 height 23
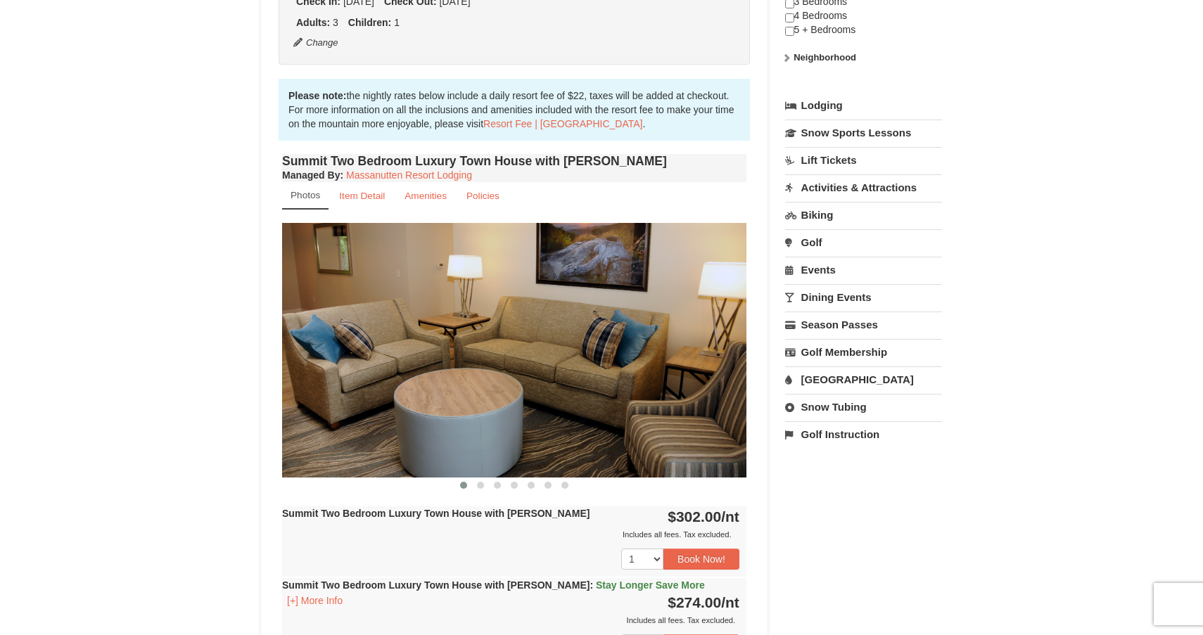
scroll to position [355, 0]
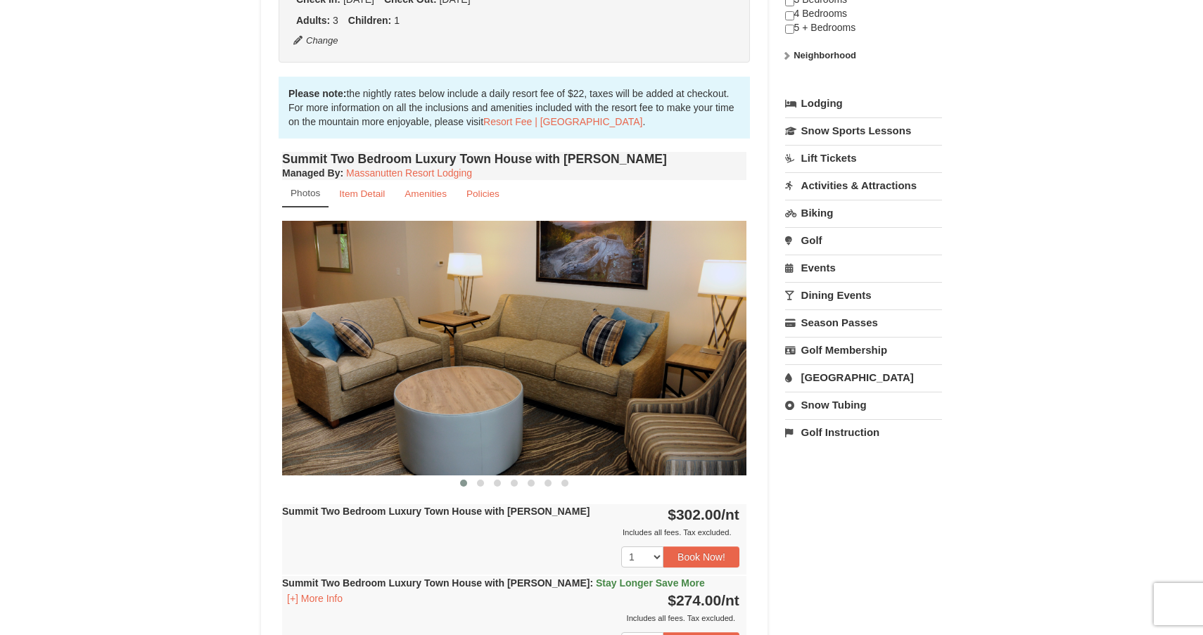
click at [736, 350] on img at bounding box center [514, 348] width 464 height 254
click at [565, 482] on span at bounding box center [564, 483] width 7 height 7
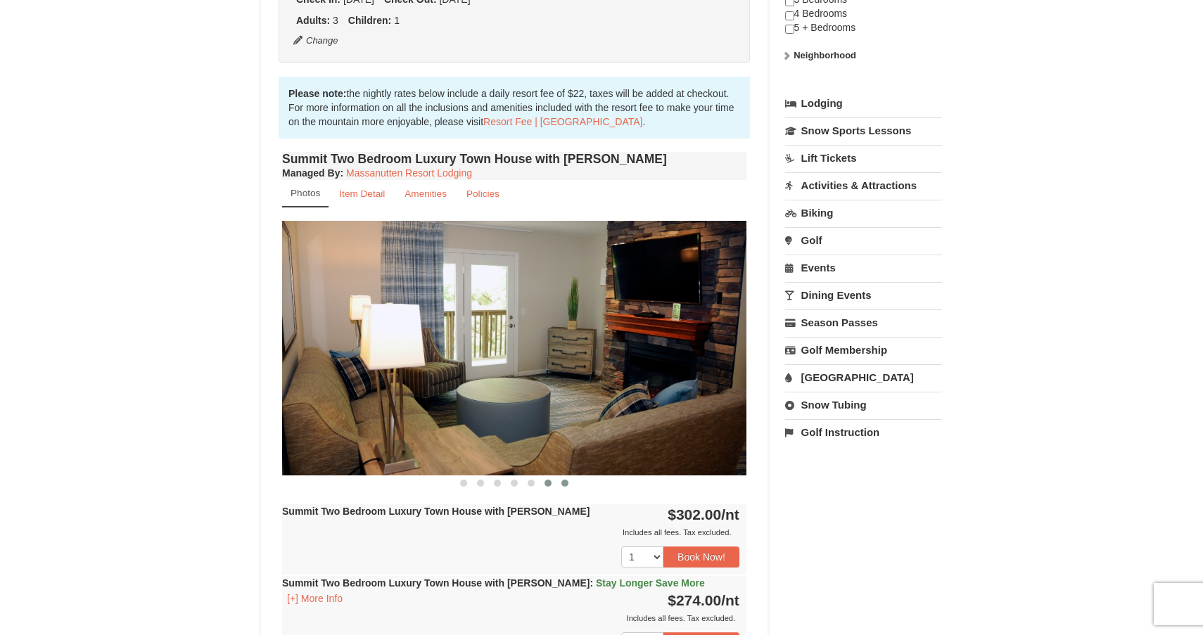
click at [551, 483] on button at bounding box center [547, 483] width 17 height 14
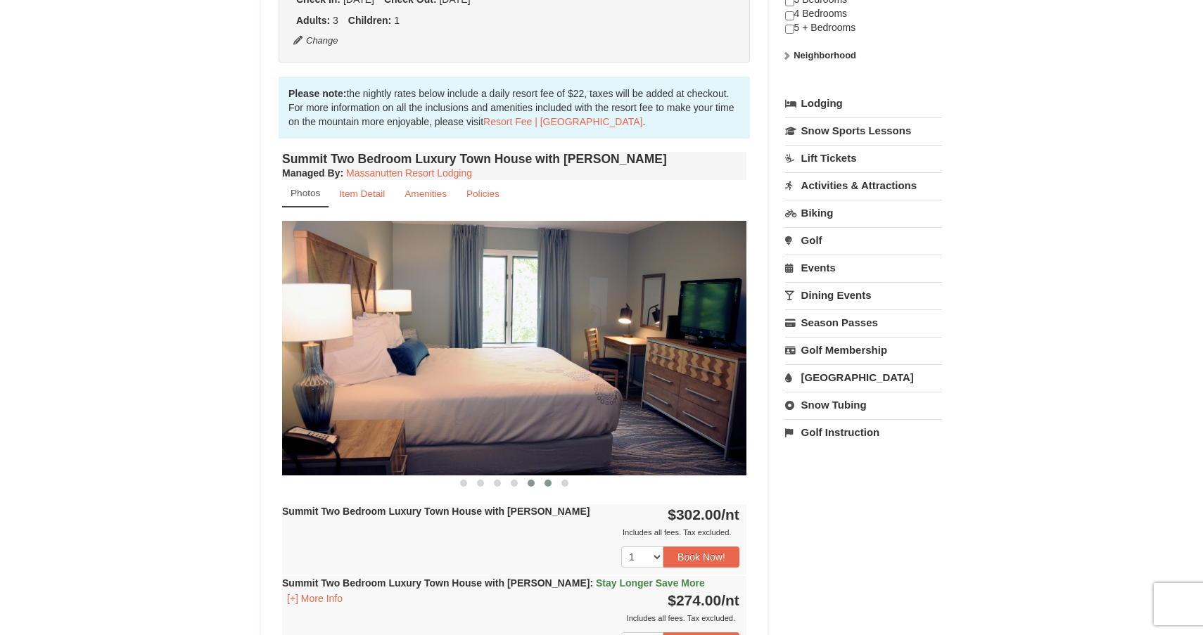
click at [532, 485] on span at bounding box center [530, 483] width 7 height 7
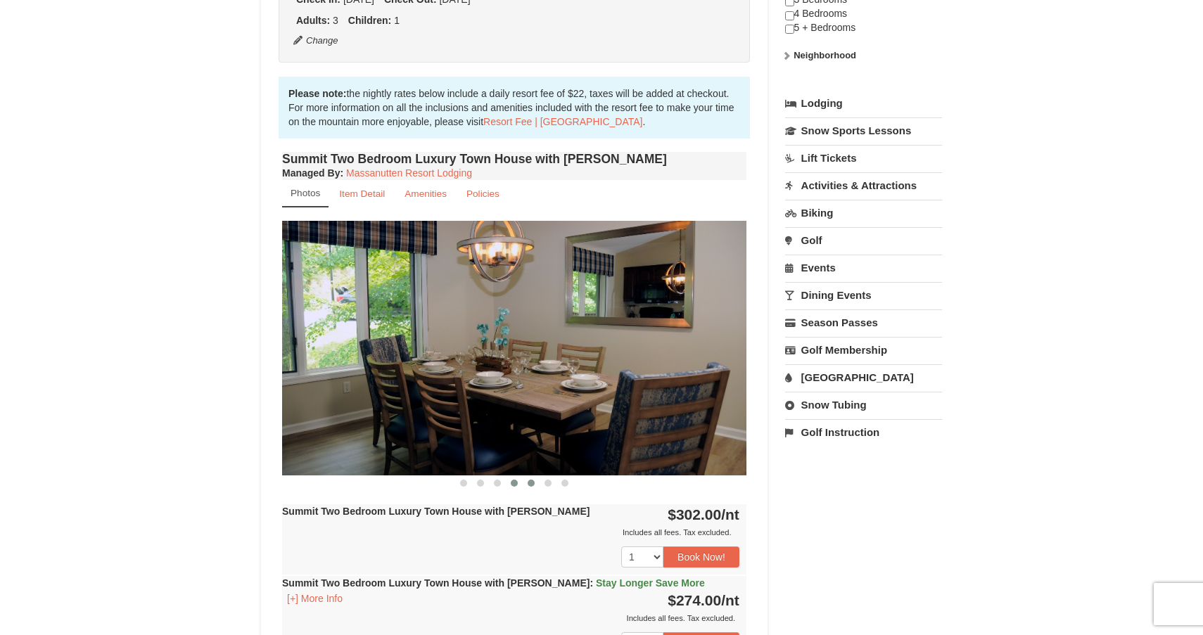
click at [509, 487] on button at bounding box center [514, 483] width 17 height 14
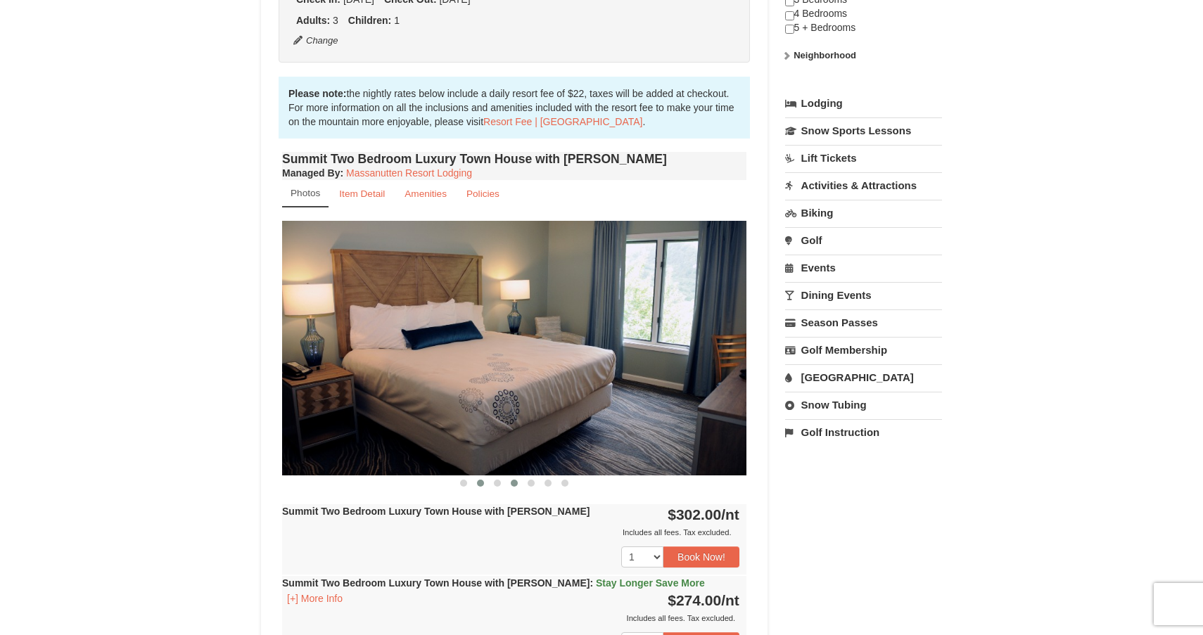
click at [485, 486] on button at bounding box center [480, 483] width 17 height 14
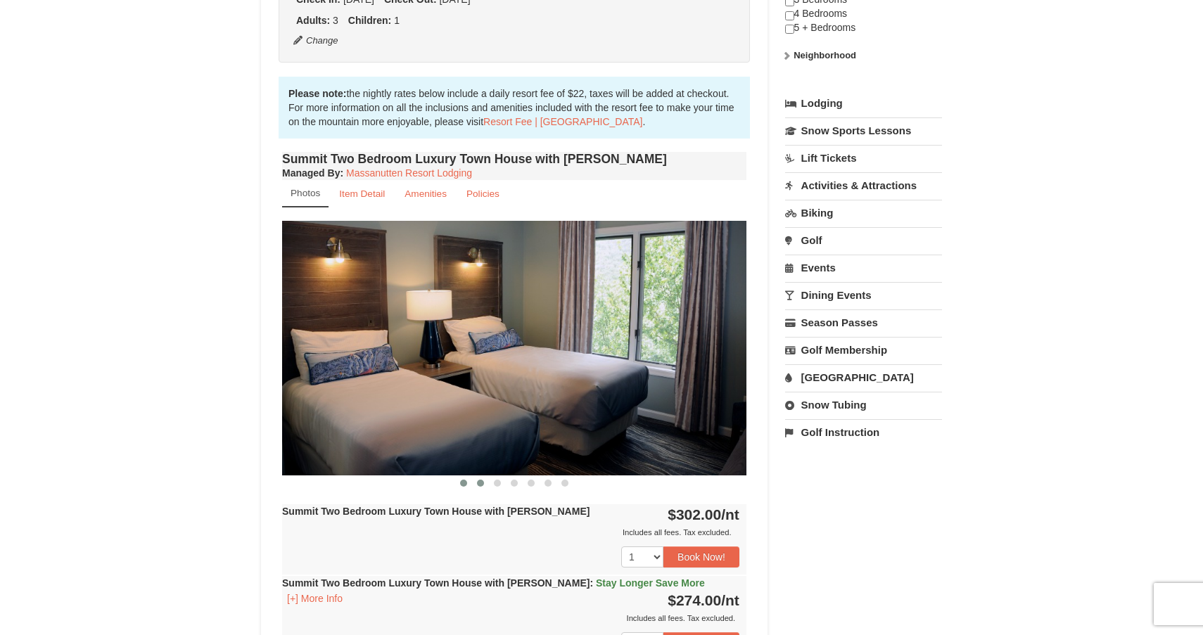
click at [463, 482] on span at bounding box center [463, 483] width 7 height 7
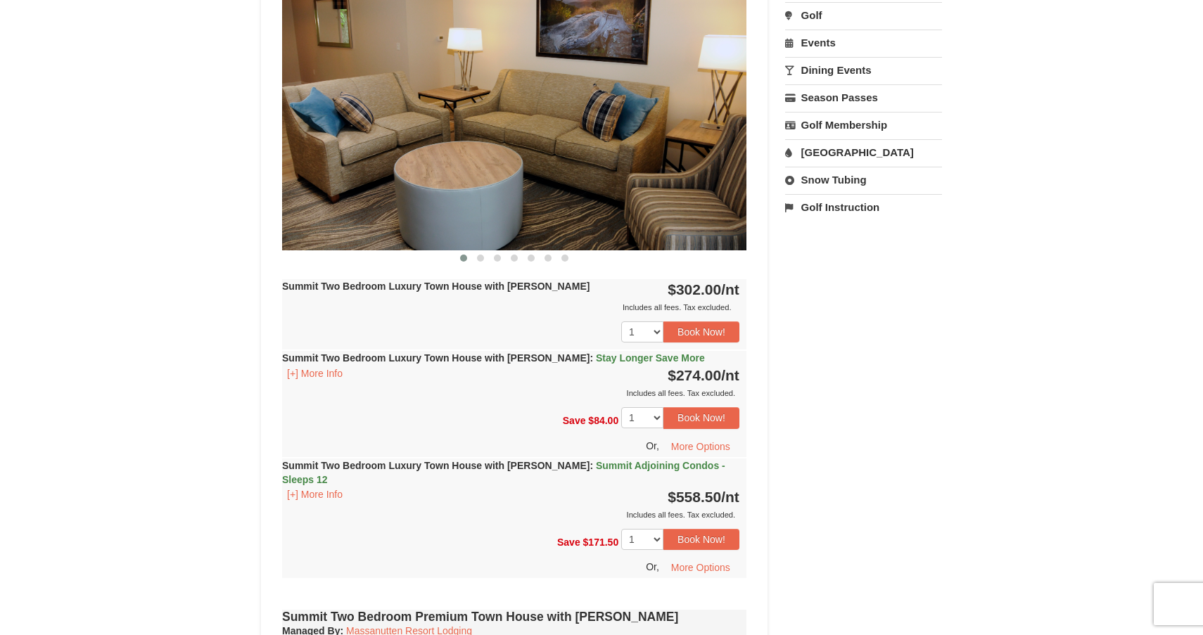
scroll to position [578, 0]
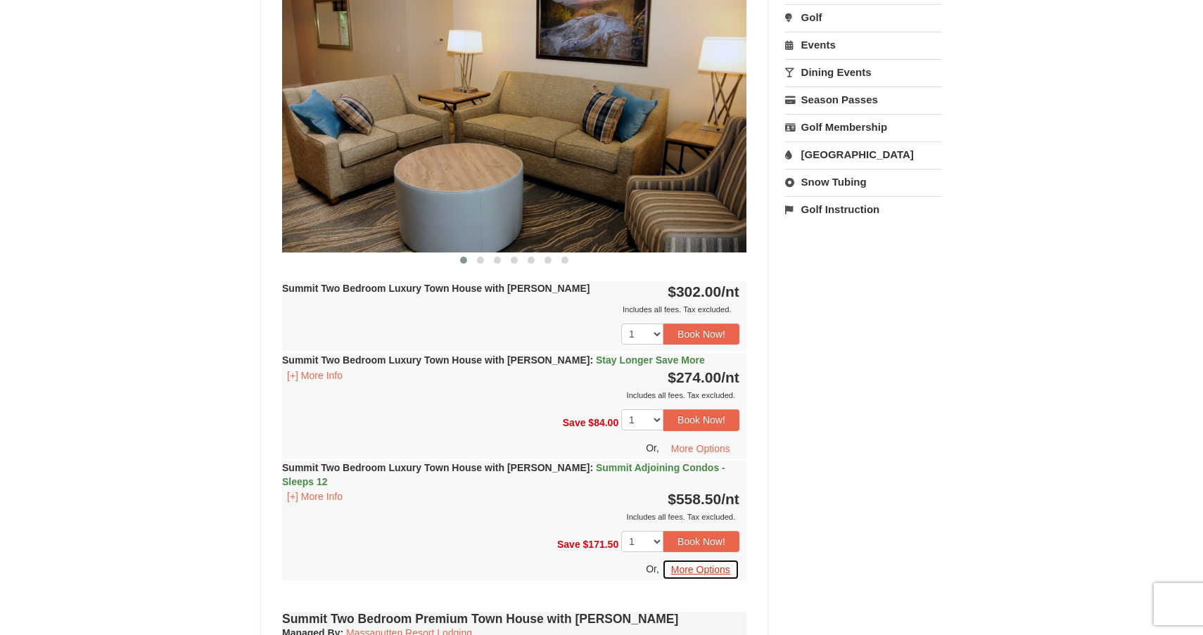
click at [685, 559] on button "More Options" at bounding box center [700, 569] width 77 height 21
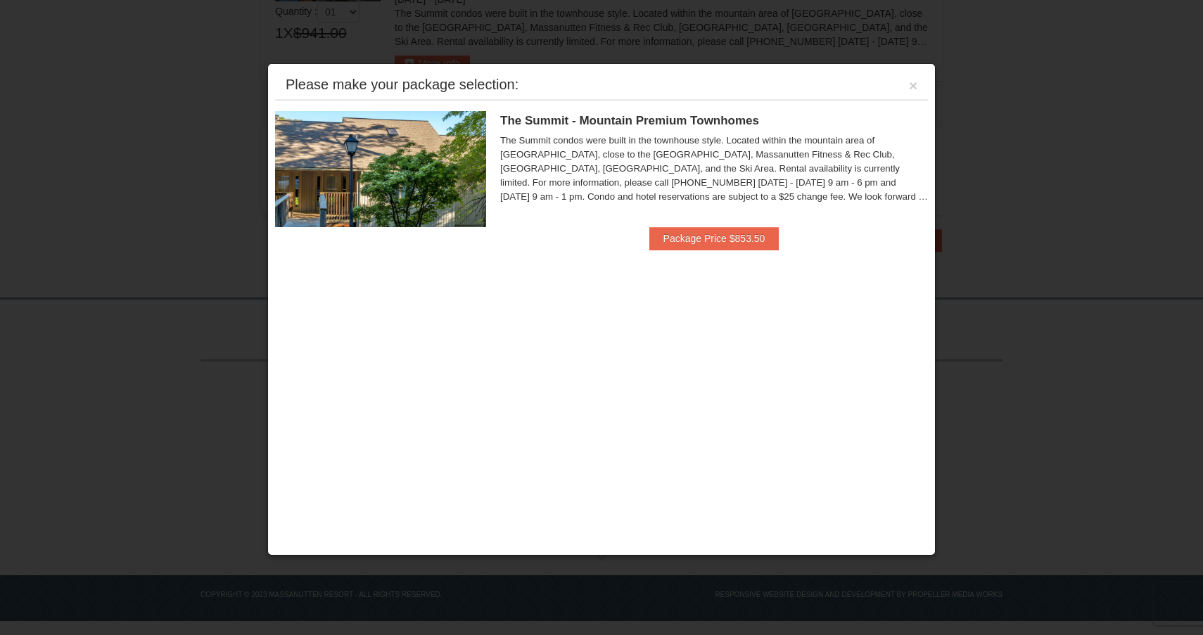
scroll to position [489, 0]
click at [913, 90] on button "×" at bounding box center [913, 86] width 8 height 14
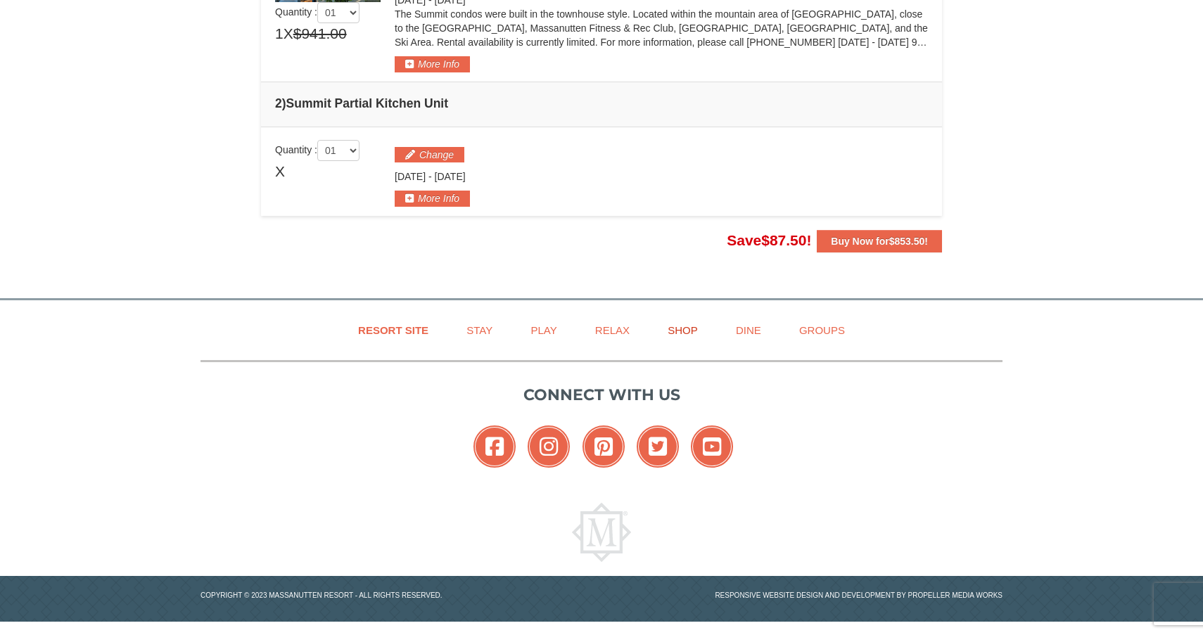
scroll to position [0, 0]
